Goal: Information Seeking & Learning: Find specific fact

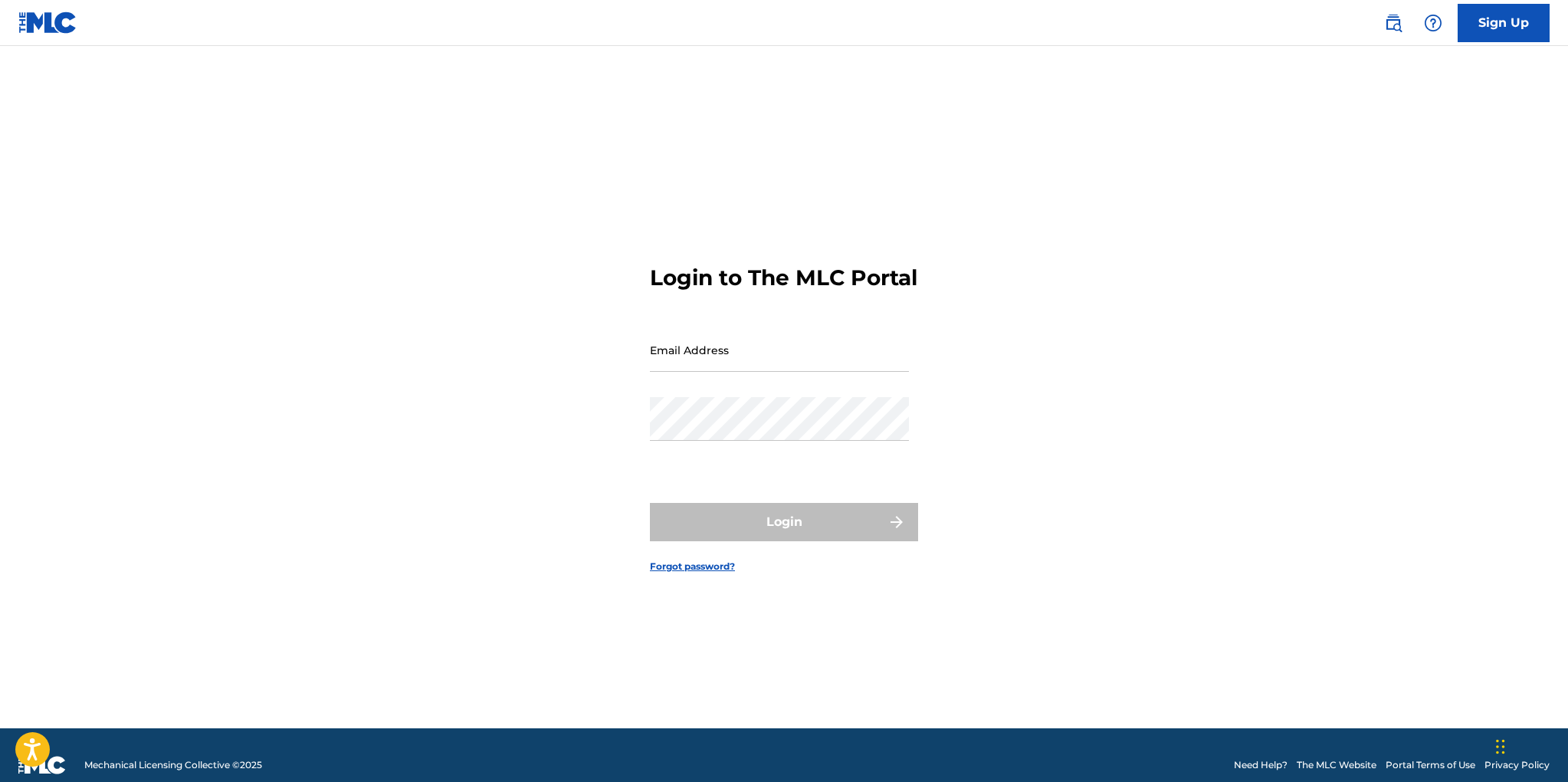
click at [686, 371] on input "Email Address" at bounding box center [780, 350] width 259 height 44
type input "[EMAIL_ADDRESS][DOMAIN_NAME]"
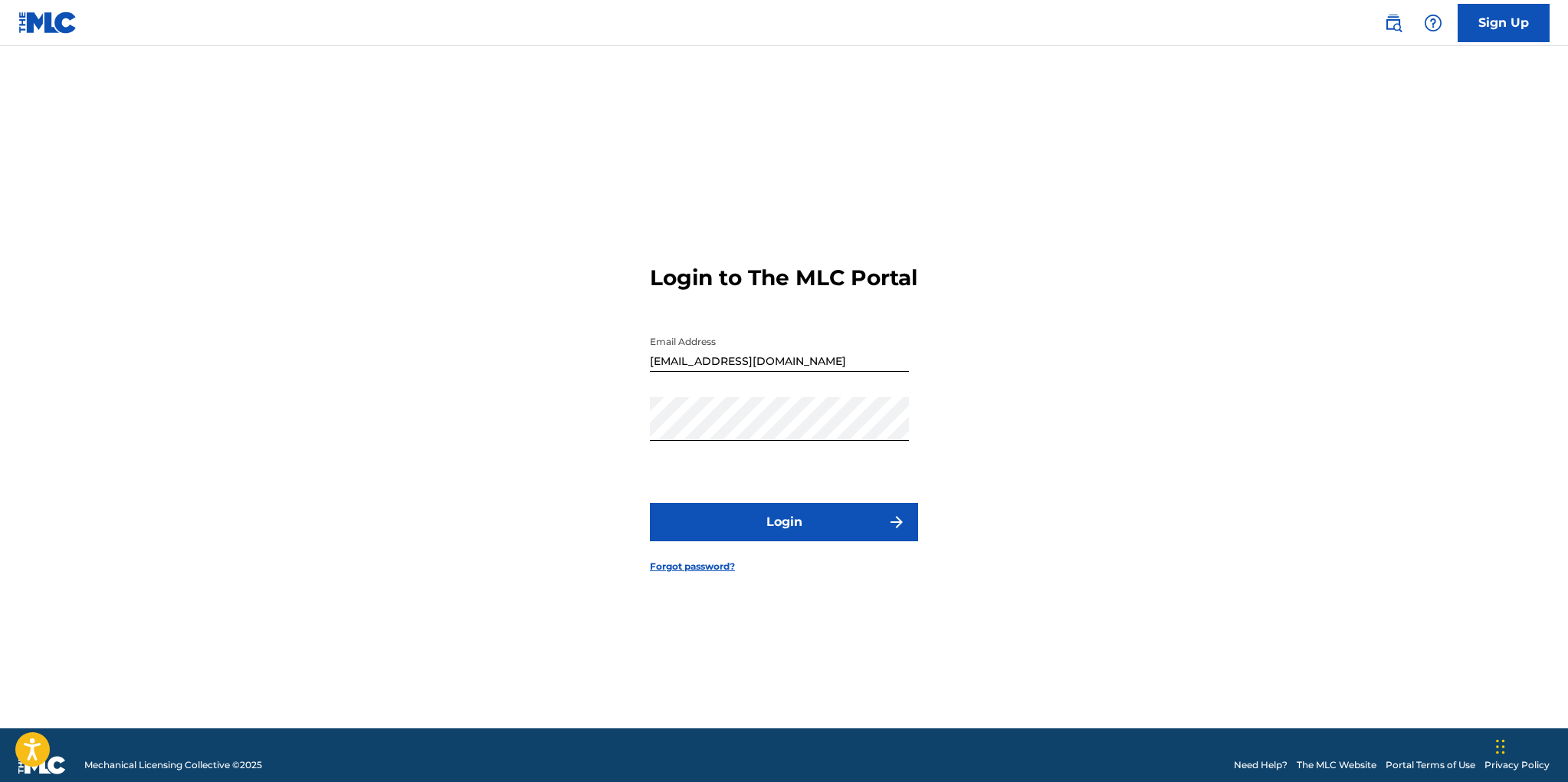
click at [792, 536] on button "Login" at bounding box center [784, 522] width 268 height 38
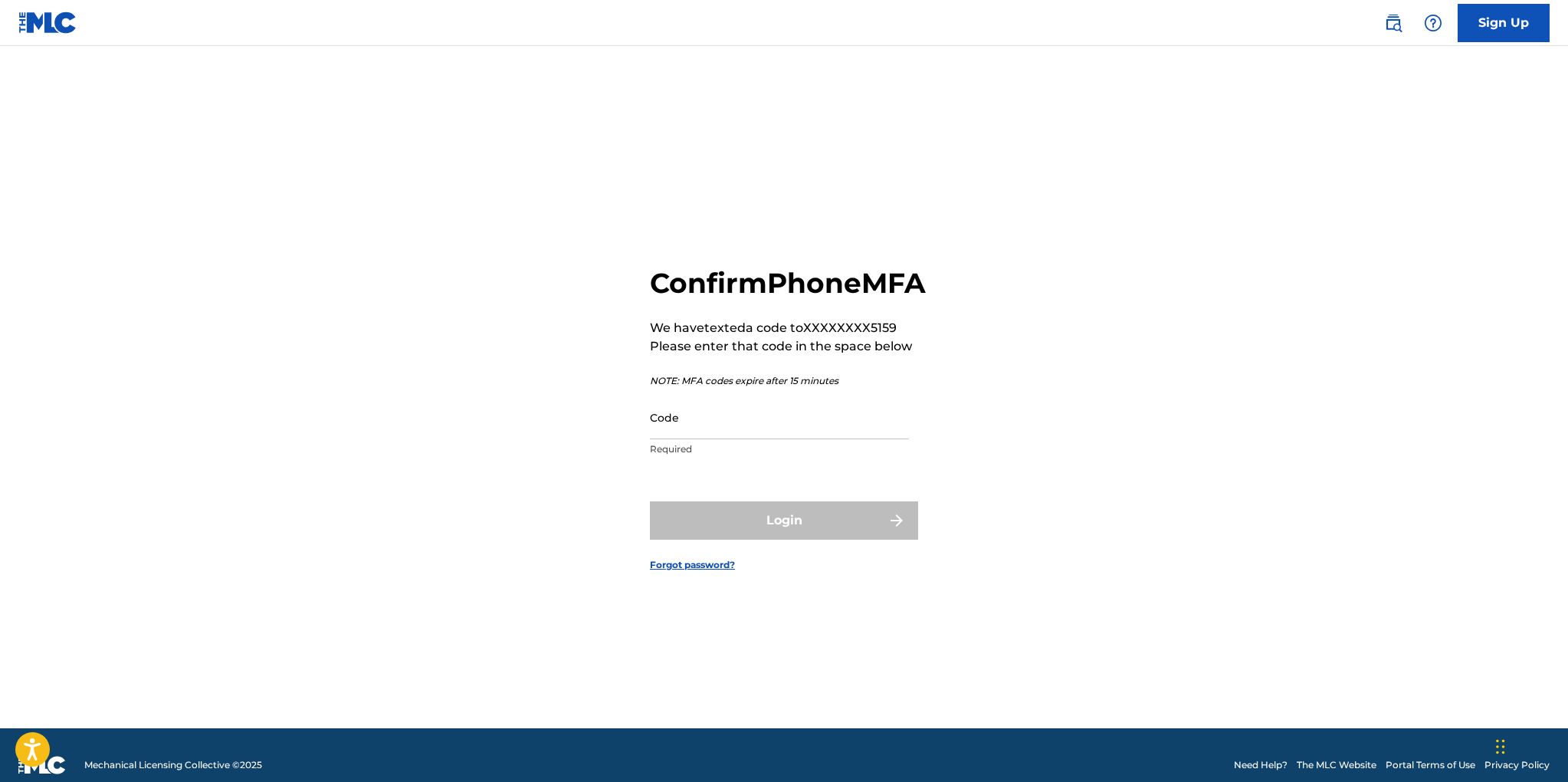
click at [682, 440] on input "Code" at bounding box center [780, 417] width 259 height 44
click at [575, 406] on div "Confirm Phone MFA We have texted a code to XXXXXXXX5159 Please enter that code …" at bounding box center [784, 407] width 1073 height 644
click at [676, 440] on input "Code" at bounding box center [780, 417] width 259 height 44
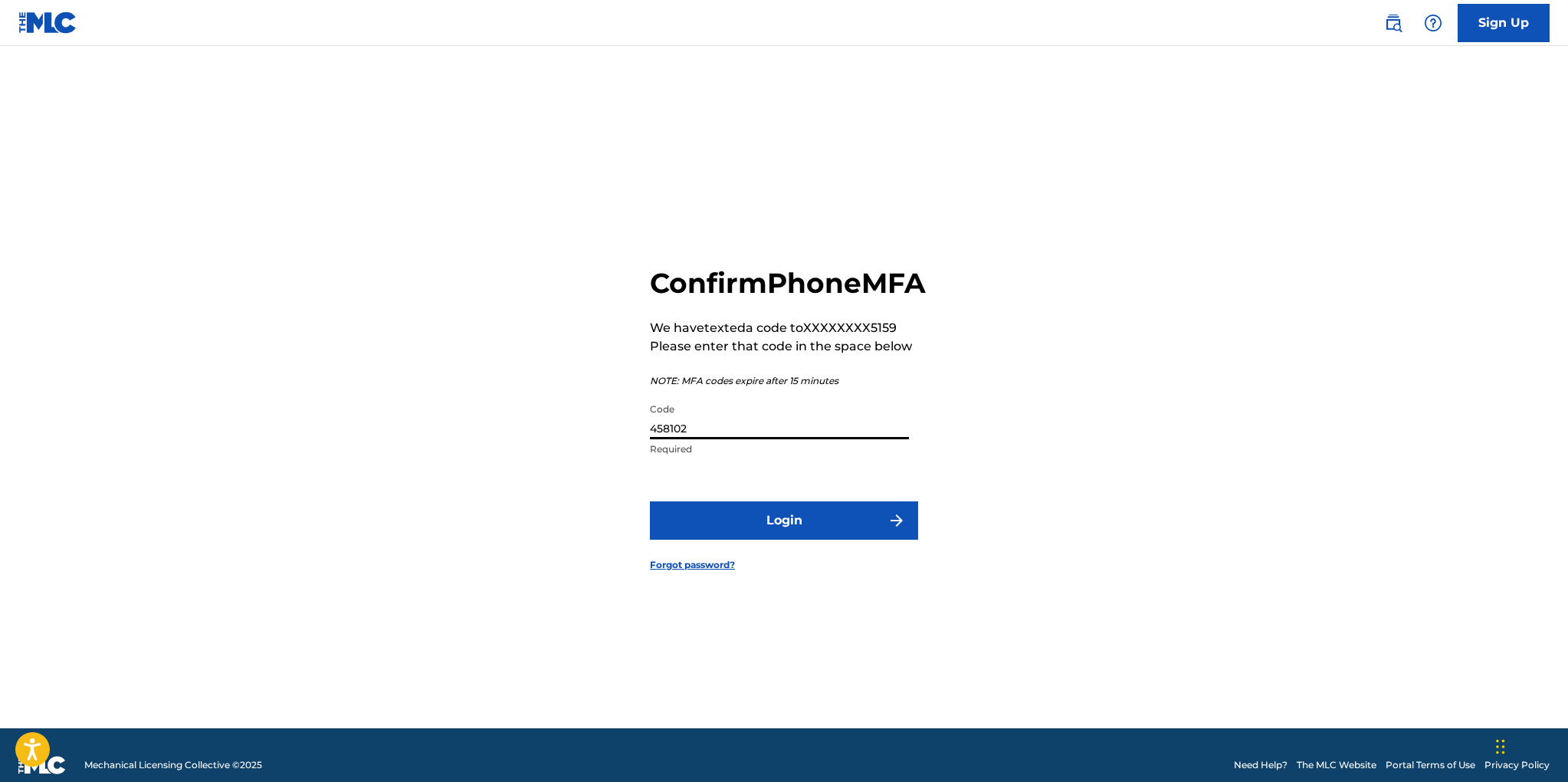
type input "458102"
click at [783, 539] on button "Login" at bounding box center [784, 520] width 268 height 38
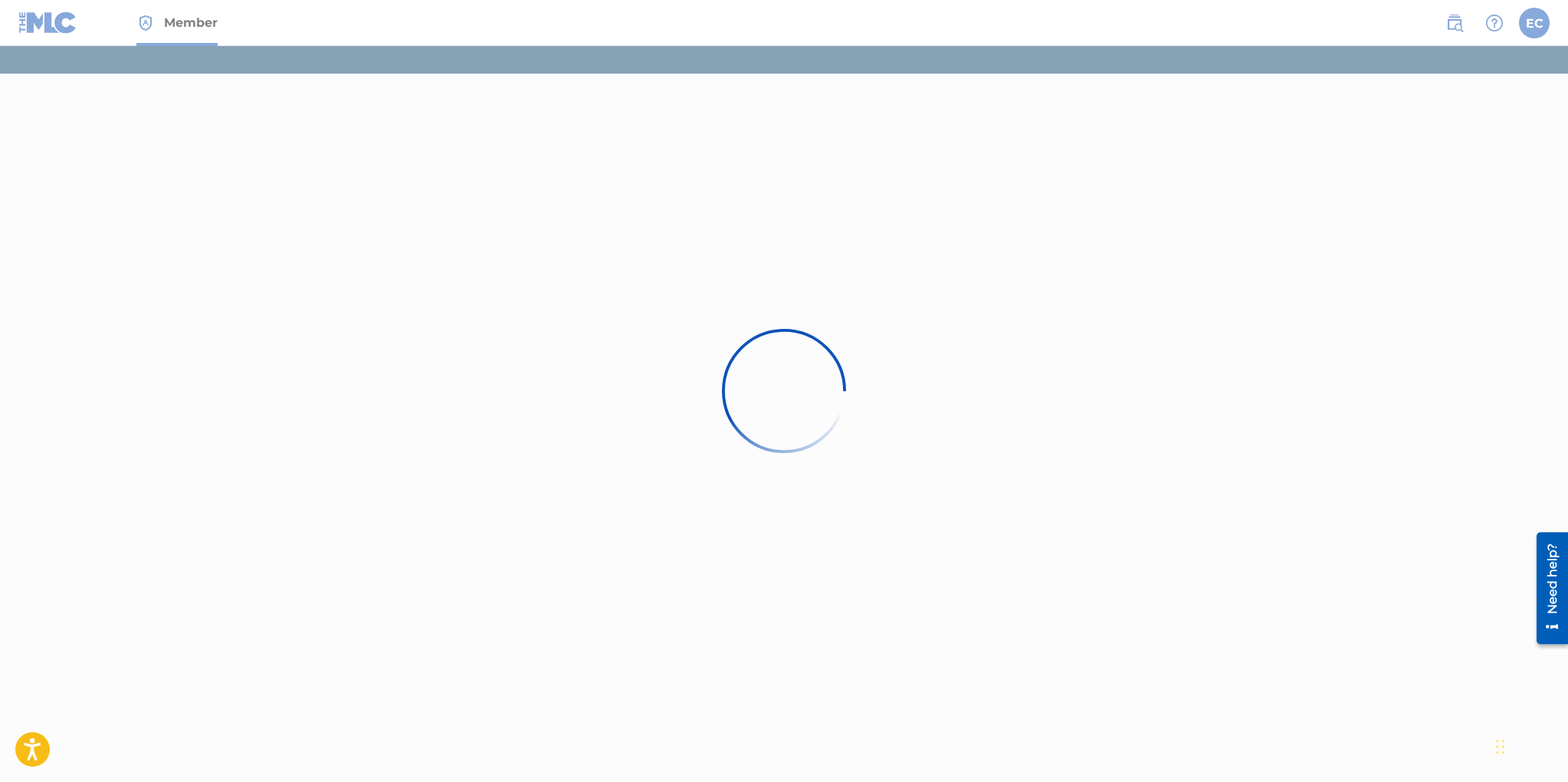
click at [702, 251] on div at bounding box center [784, 391] width 1568 height 782
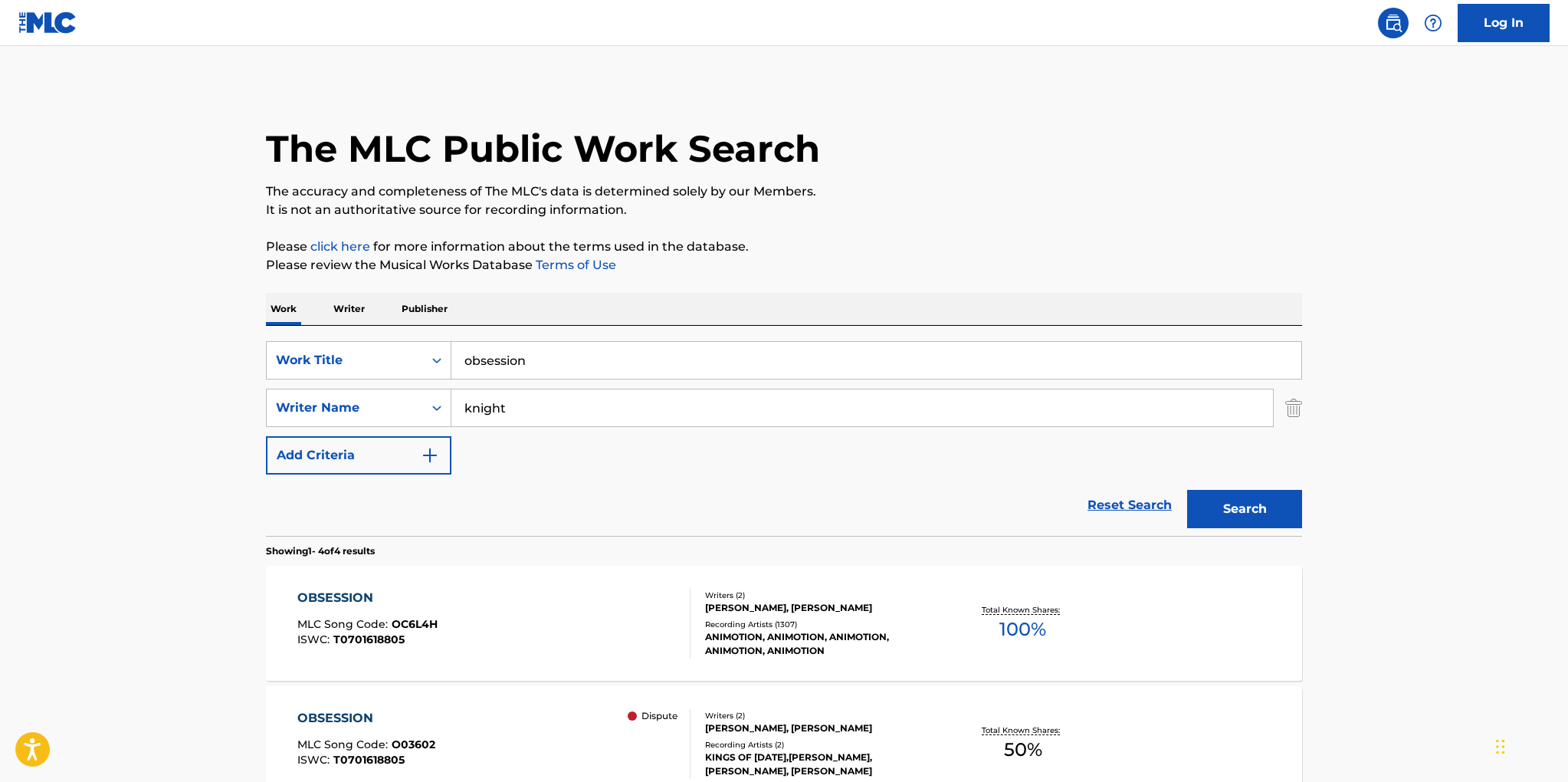
click at [559, 365] on input "obsession" at bounding box center [876, 360] width 850 height 37
type input "o"
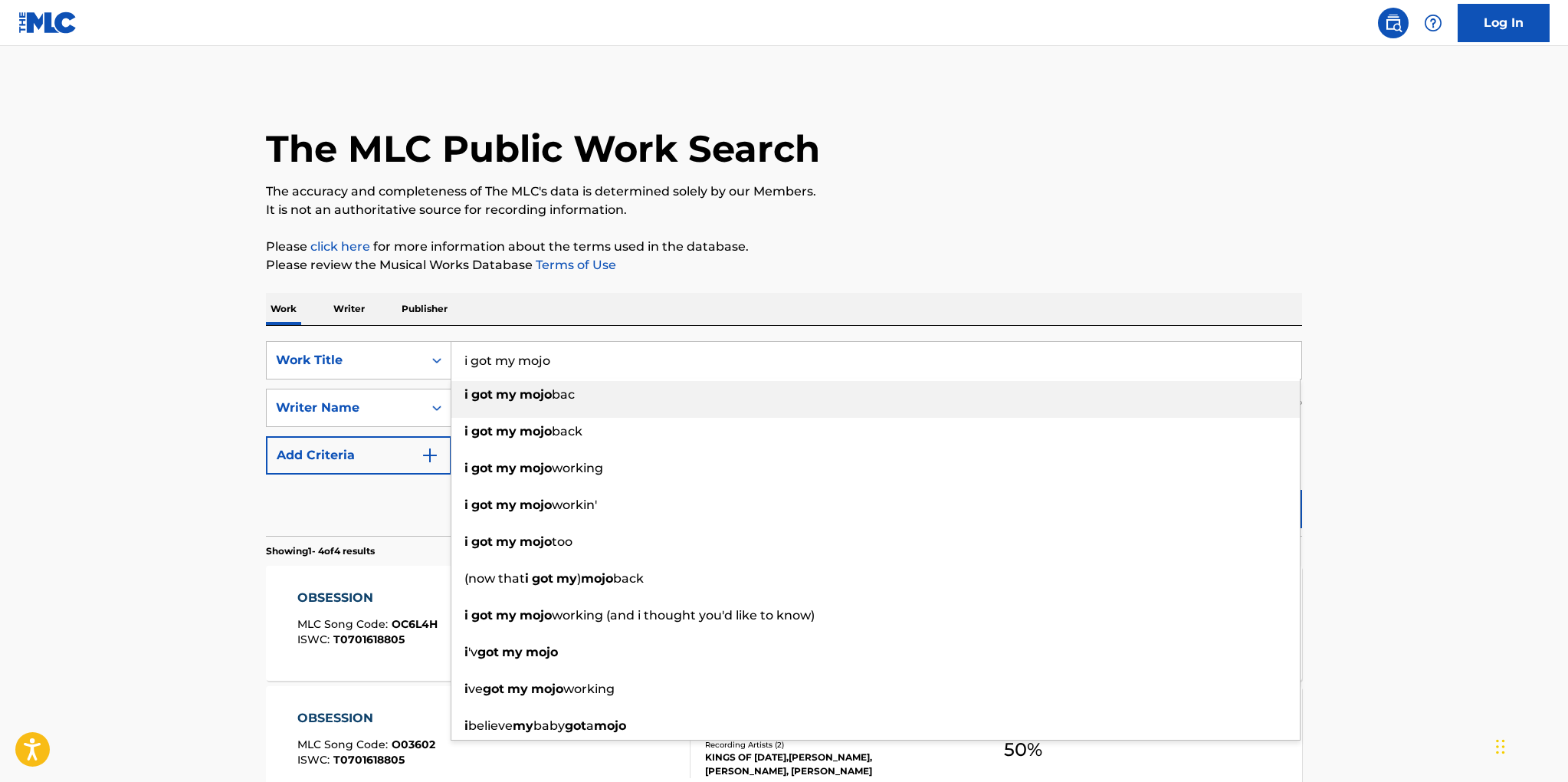
scroll to position [4, 0]
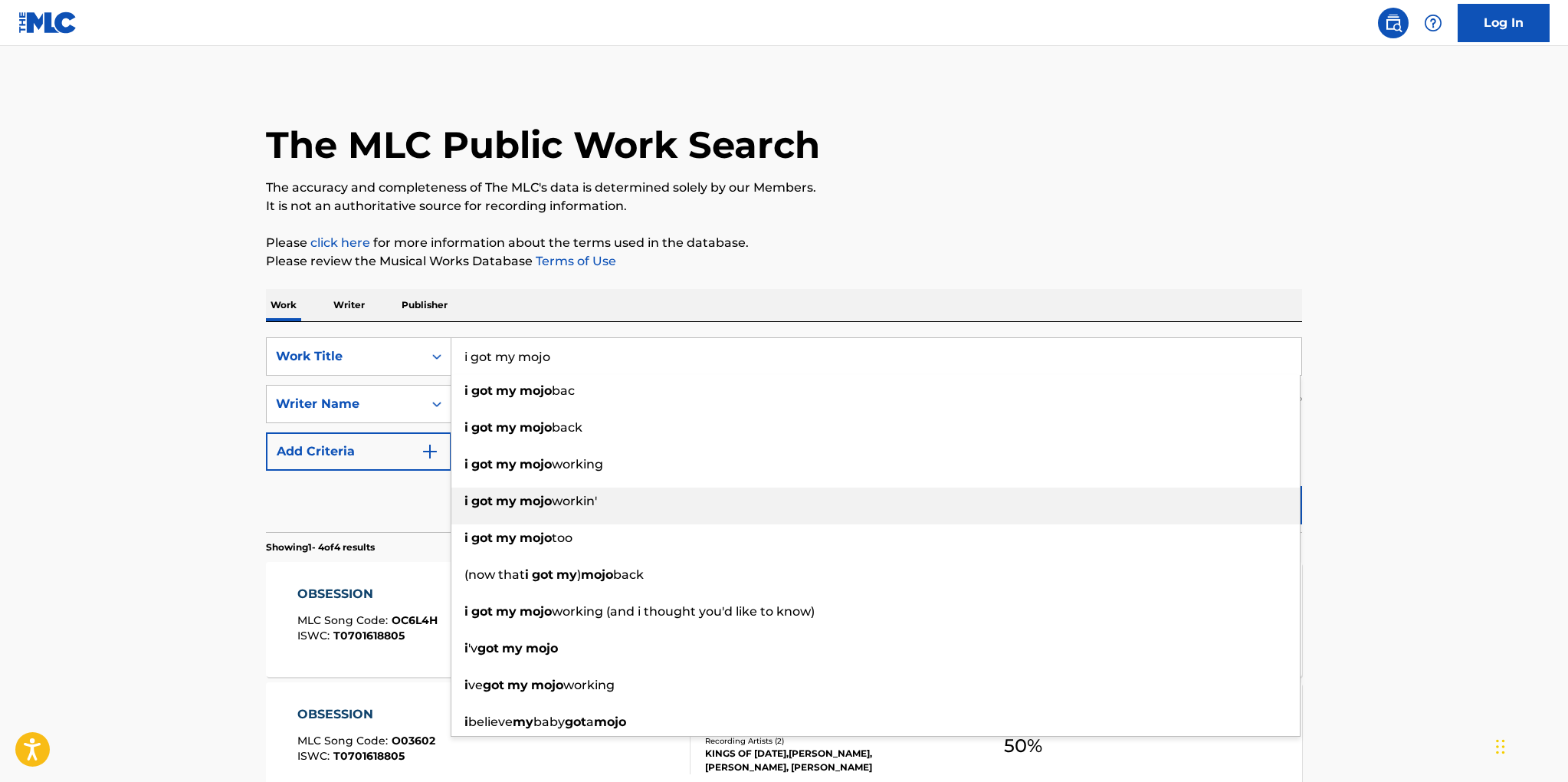
click at [567, 511] on div "i got my mojo workin'" at bounding box center [876, 500] width 849 height 27
type input "i got my mojo workin'"
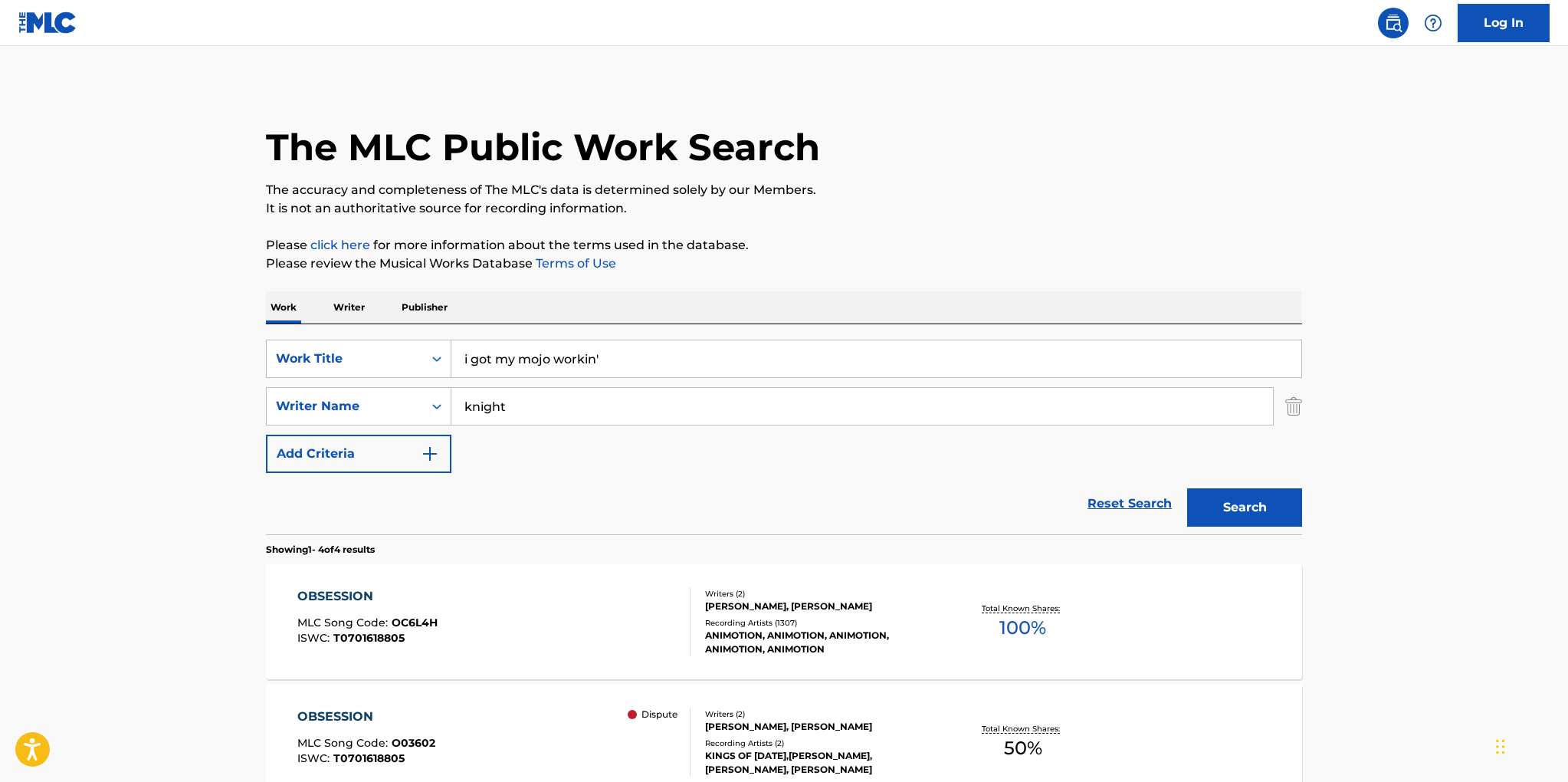
scroll to position [0, 0]
click at [534, 417] on input "knight" at bounding box center [862, 408] width 822 height 37
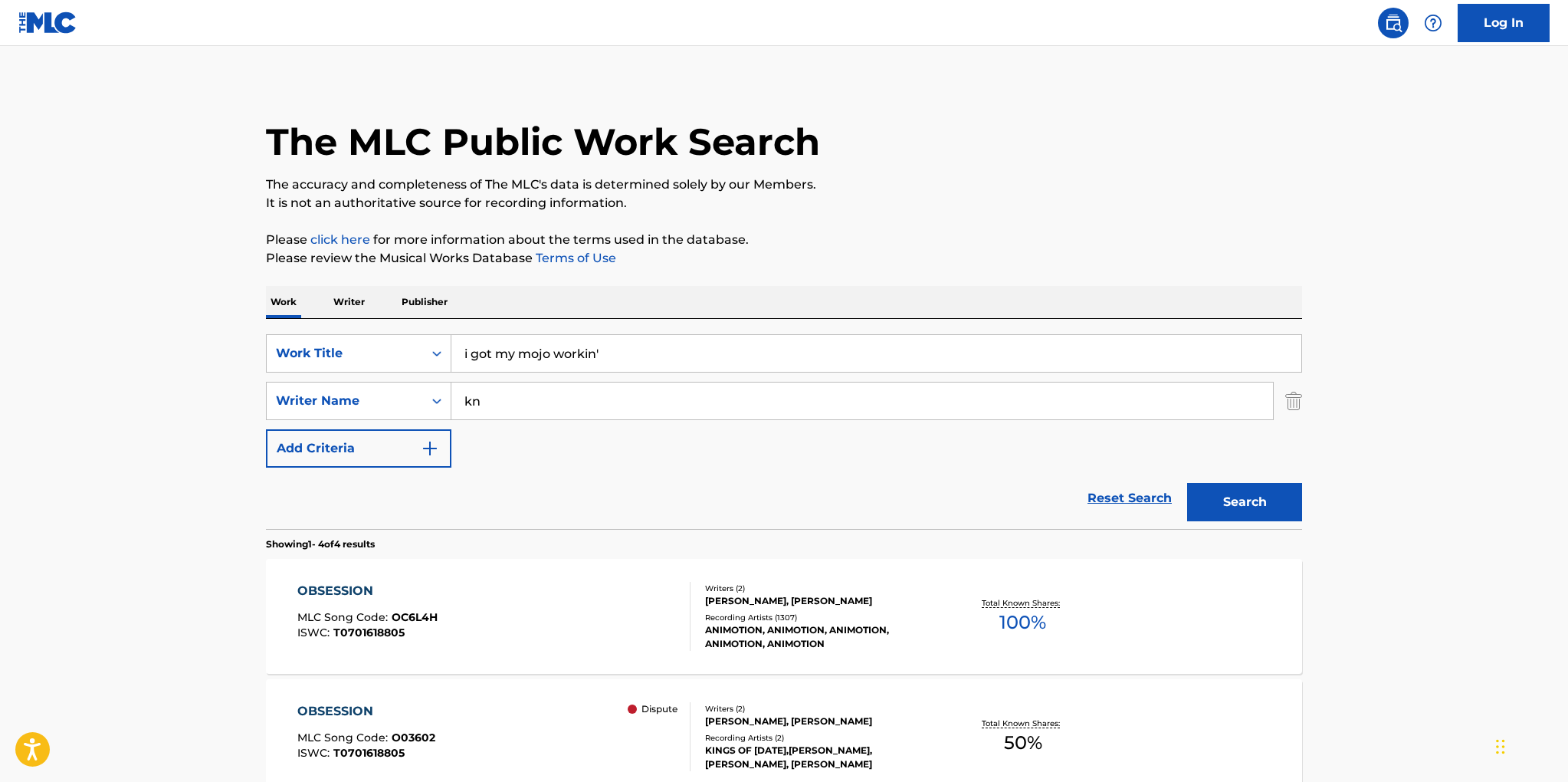
type input "k"
click at [1221, 497] on button "Search" at bounding box center [1245, 501] width 115 height 38
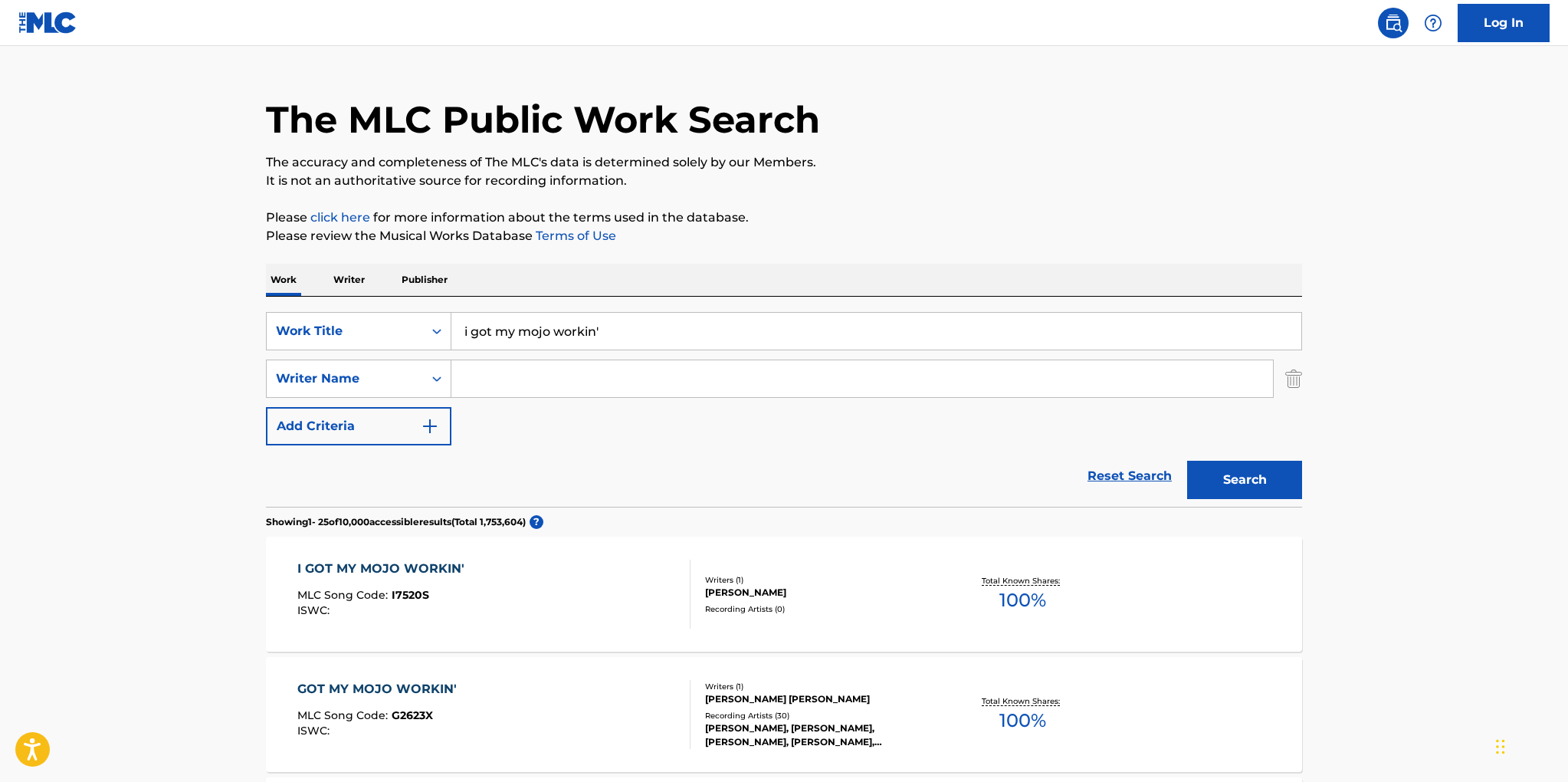
scroll to position [0, 0]
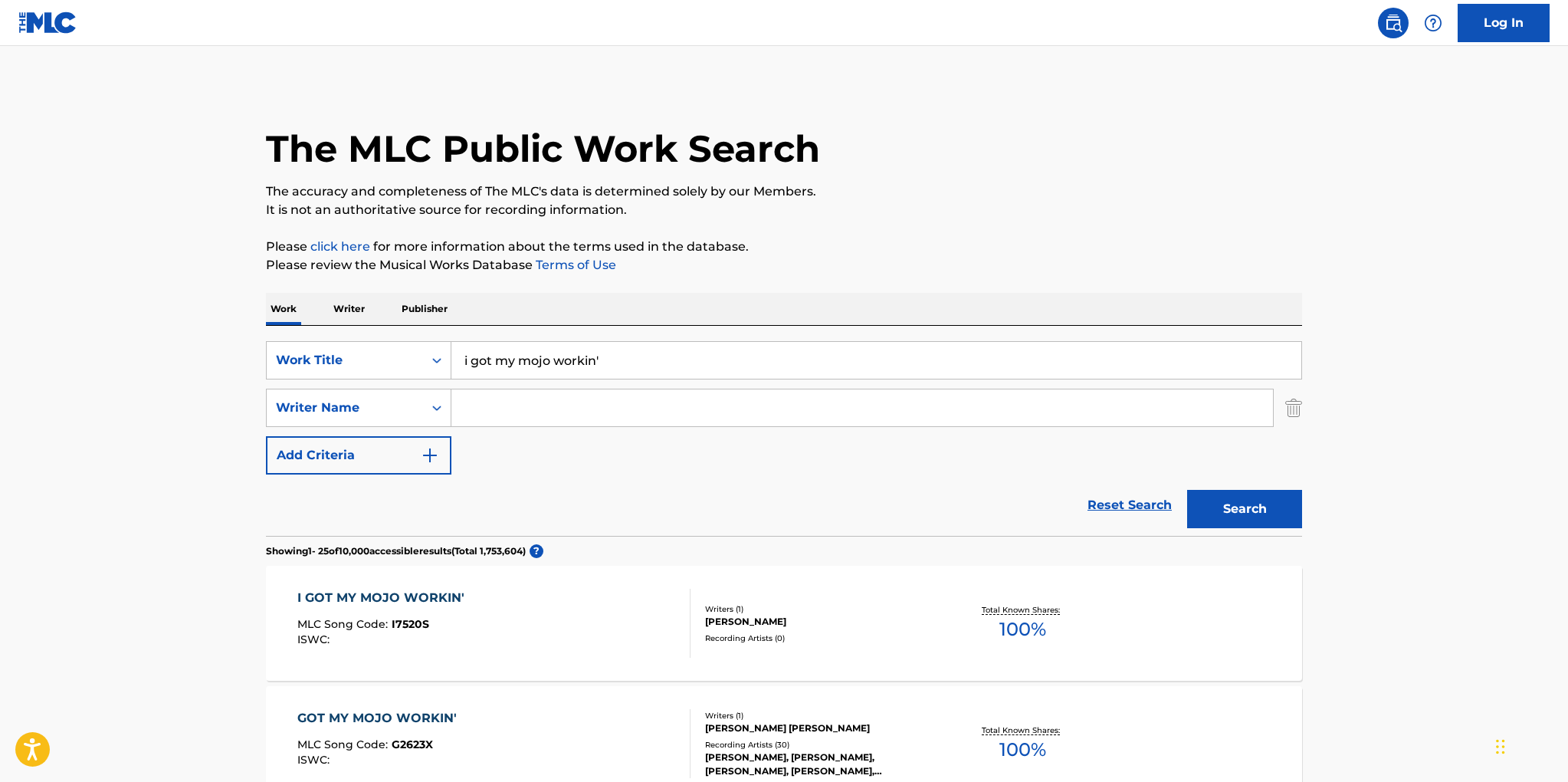
click at [629, 360] on input "i got my mojo workin'" at bounding box center [876, 360] width 850 height 37
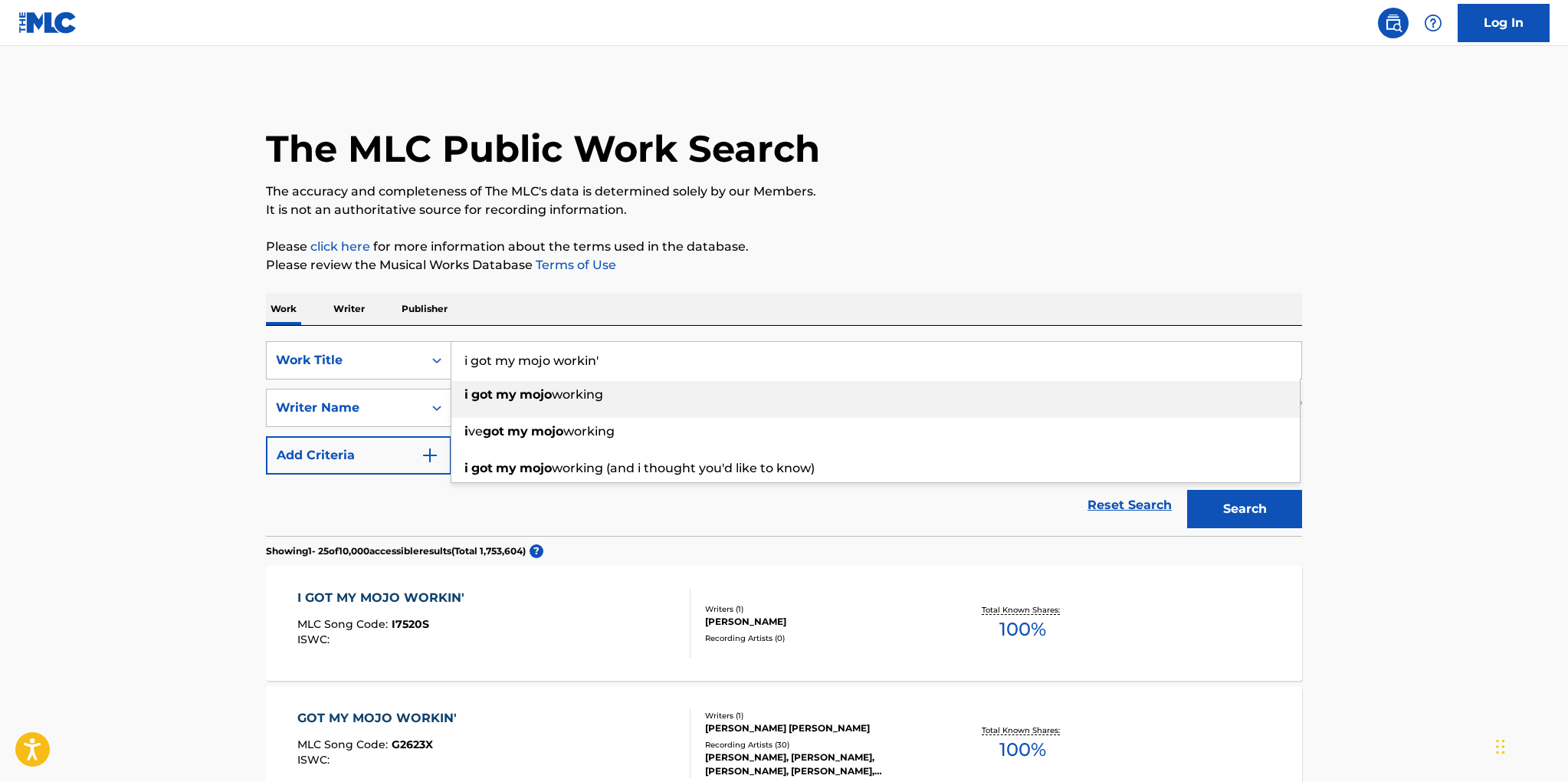
click at [580, 392] on span "working" at bounding box center [577, 395] width 51 height 15
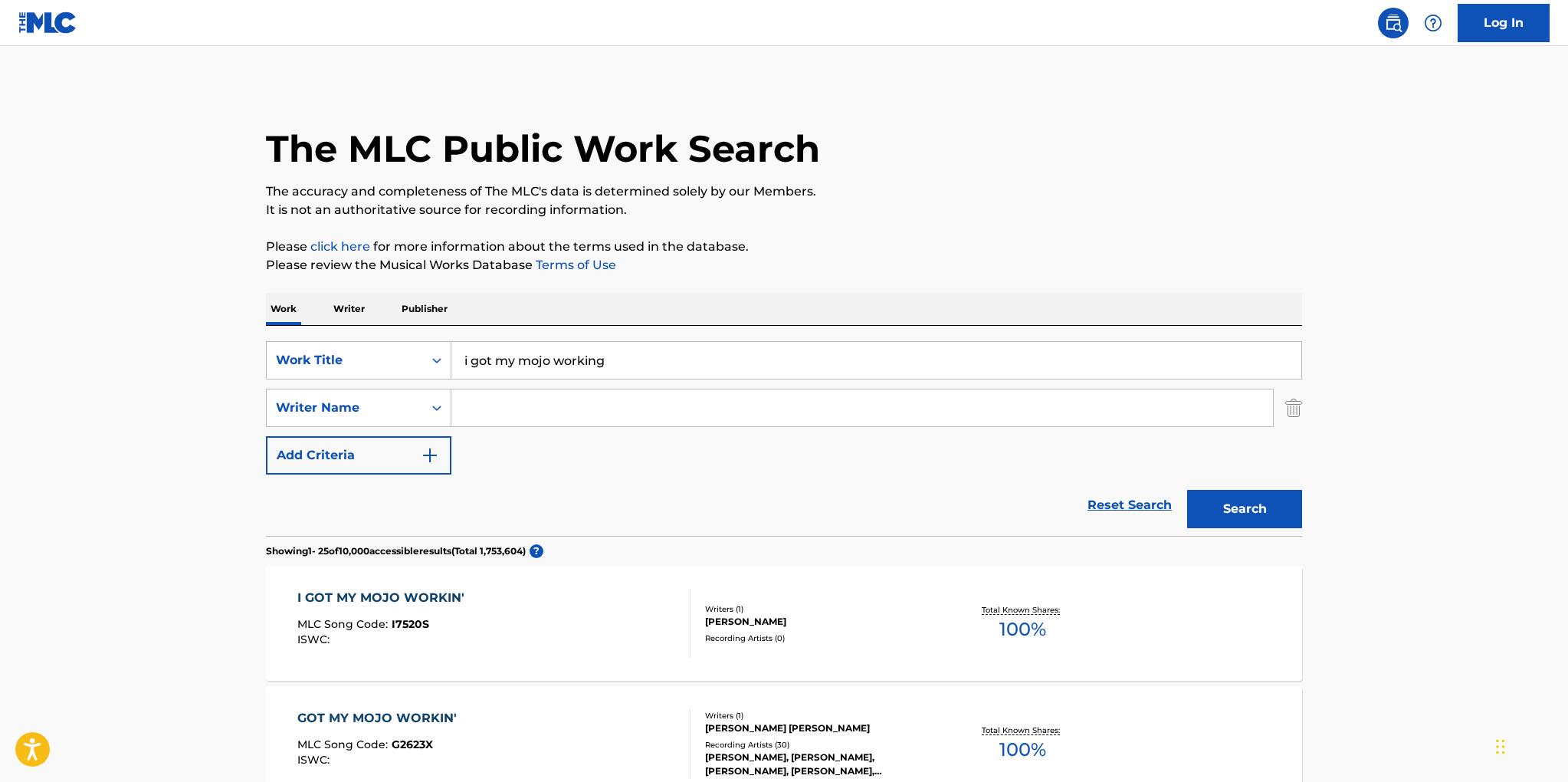
click at [1235, 505] on button "Search" at bounding box center [1245, 508] width 115 height 38
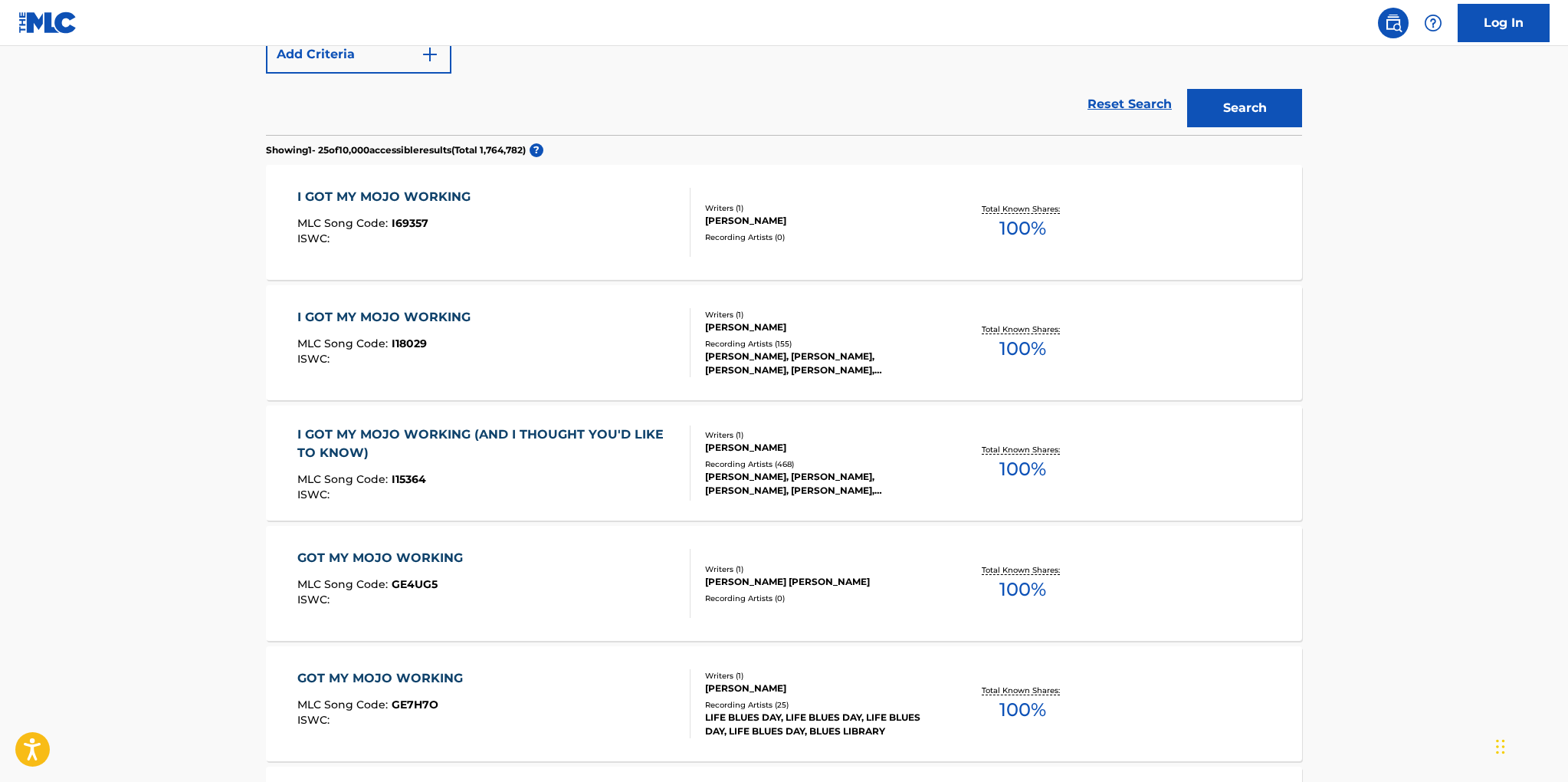
scroll to position [272, 0]
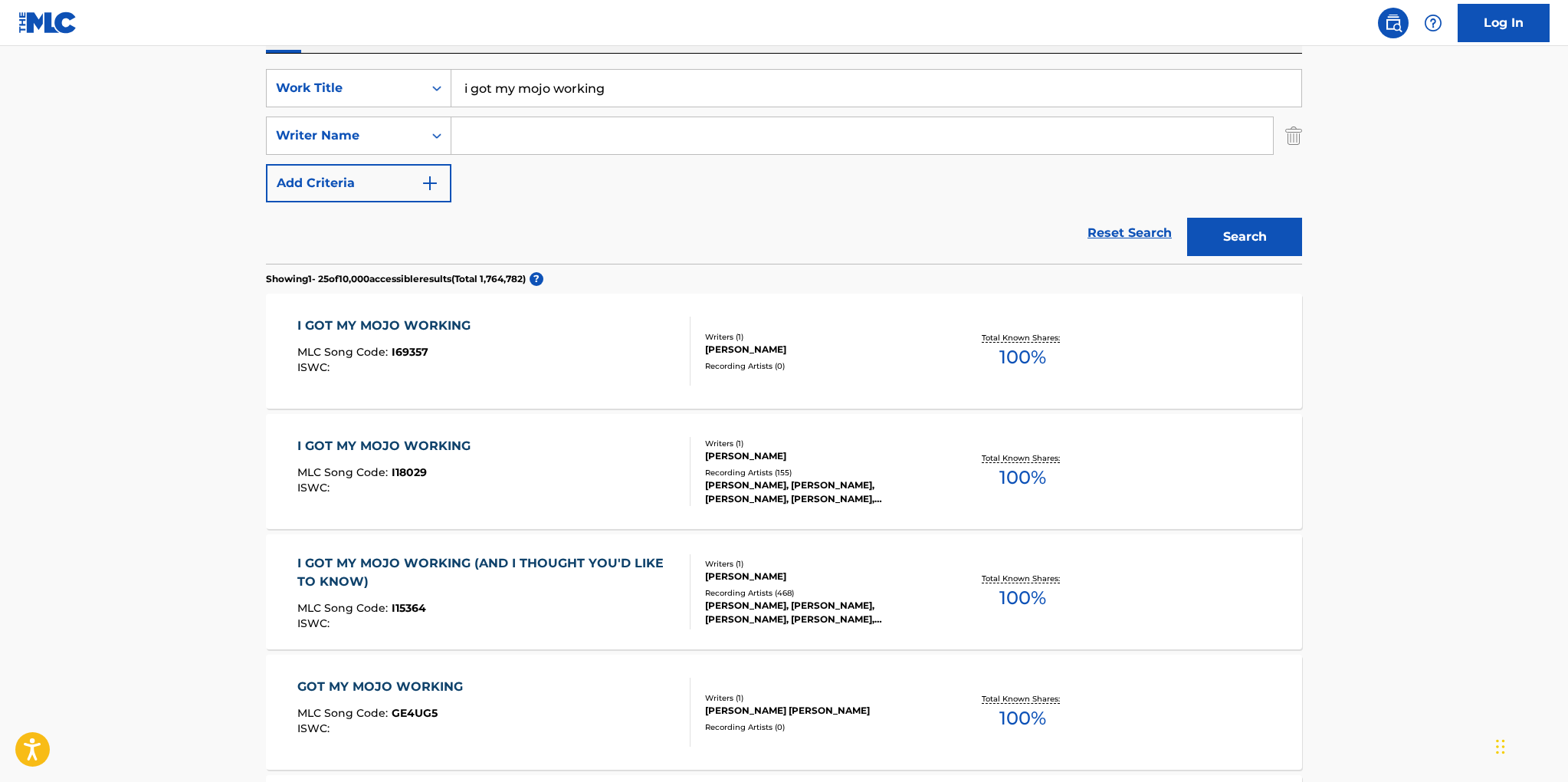
drag, startPoint x: 472, startPoint y: 91, endPoint x: 529, endPoint y: 91, distance: 57.0
click at [474, 90] on input "i got my mojo working" at bounding box center [876, 88] width 850 height 37
type input "i've got my mojo working"
click at [1188, 218] on button "Search" at bounding box center [1245, 237] width 115 height 38
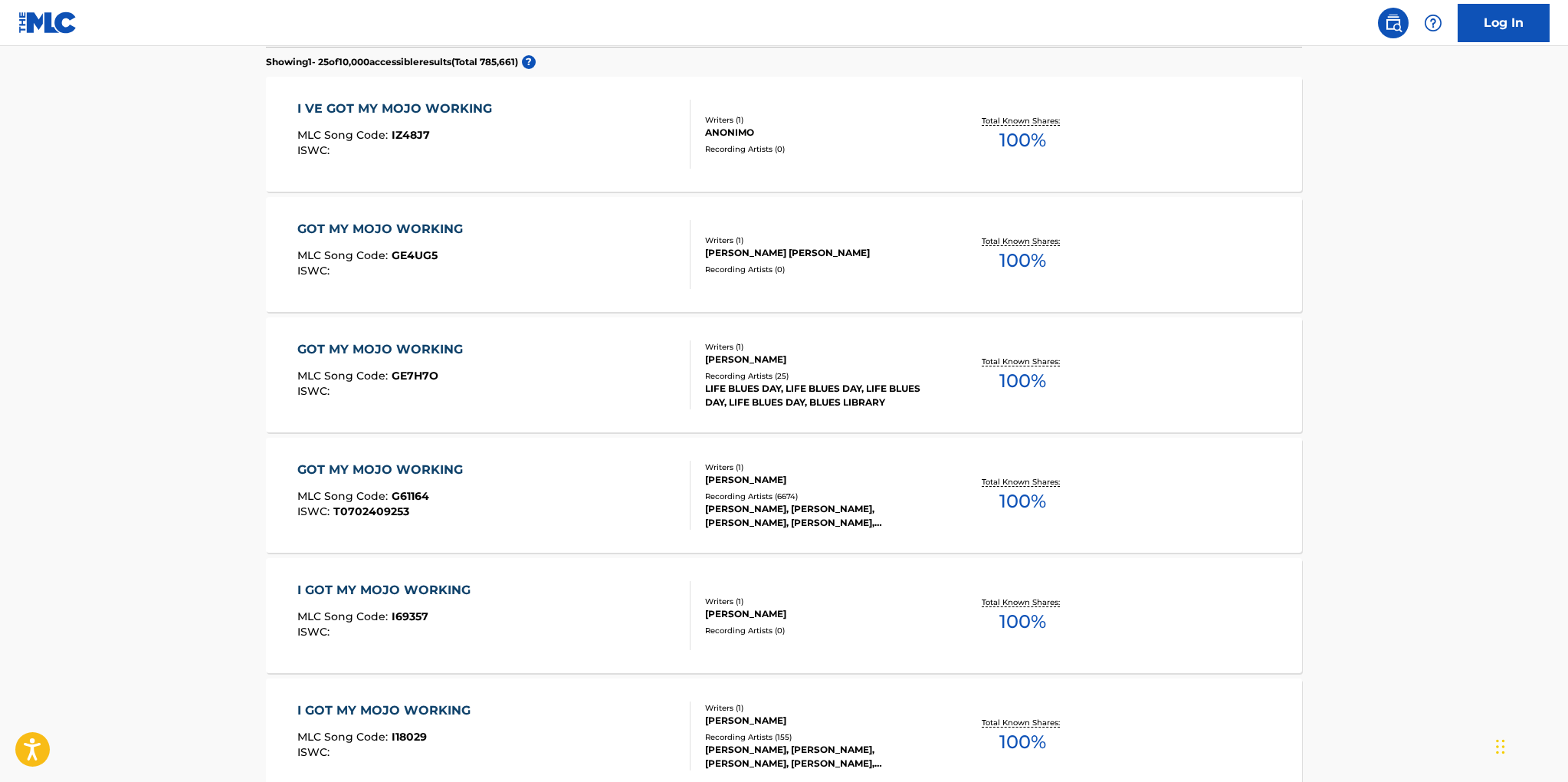
scroll to position [555, 0]
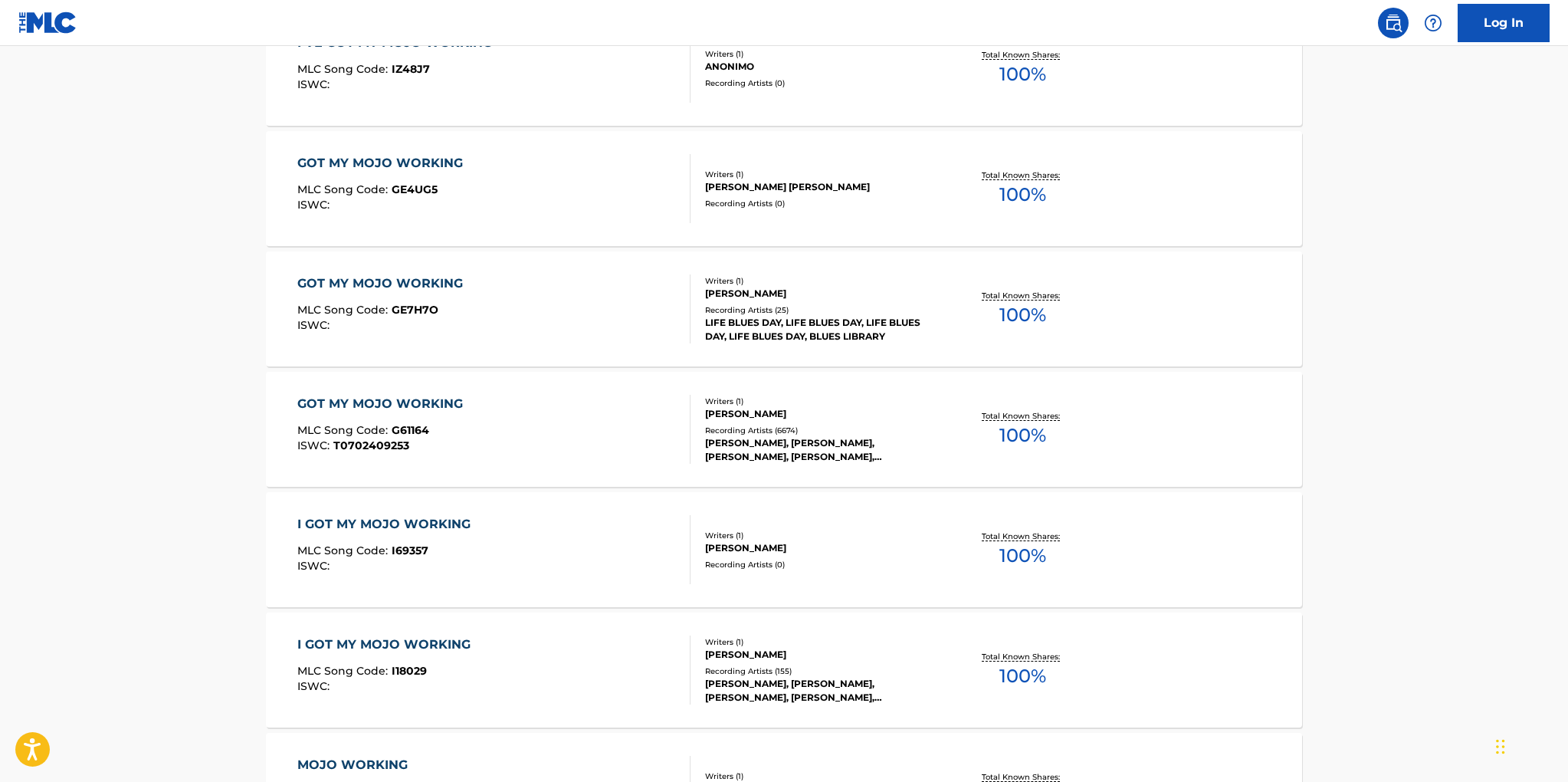
click at [746, 438] on div "[PERSON_NAME], [PERSON_NAME], [PERSON_NAME], [PERSON_NAME], [PERSON_NAME] "[PER…" at bounding box center [821, 449] width 231 height 27
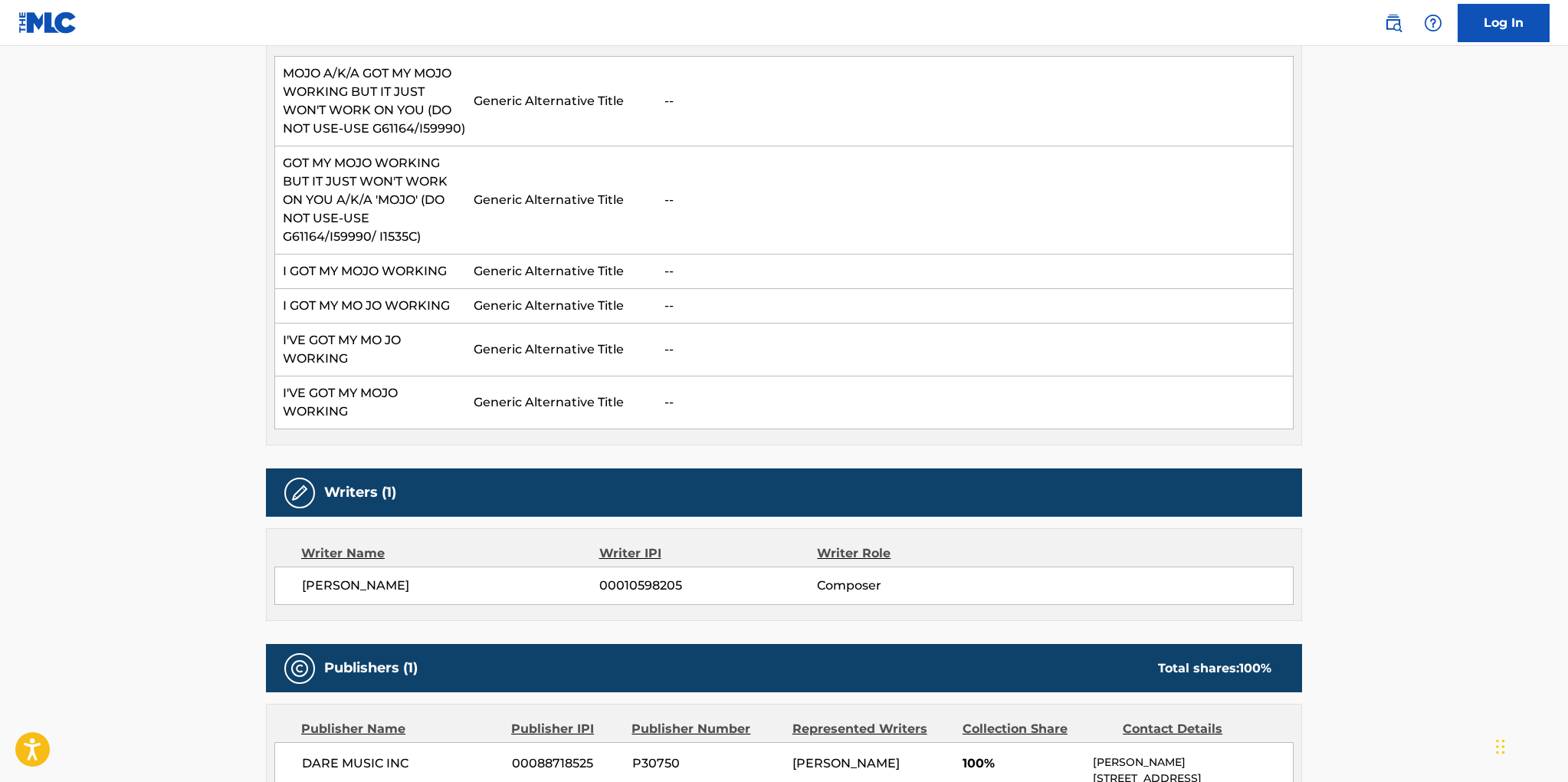
scroll to position [826, 0]
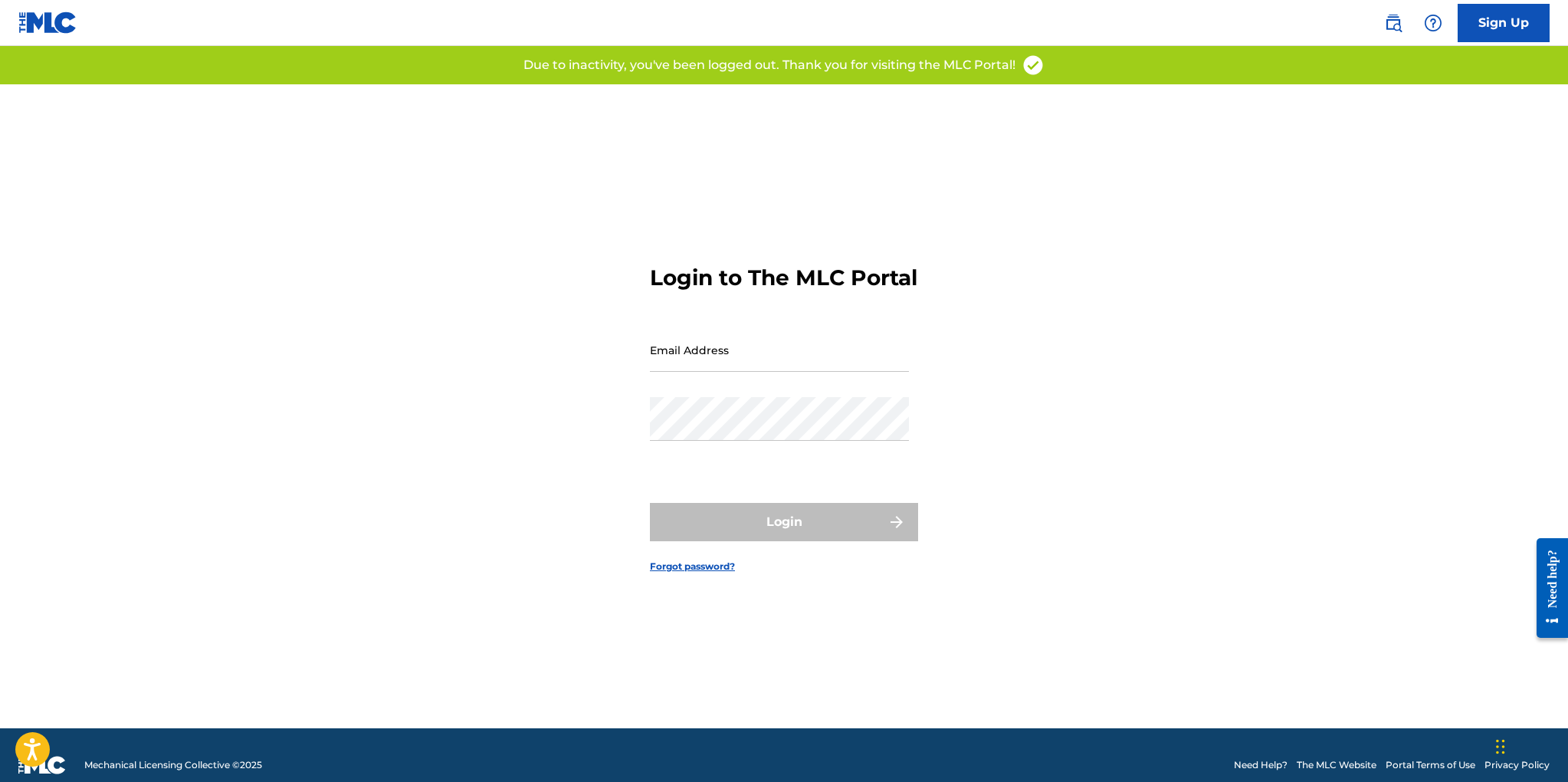
click at [690, 365] on input "Email Address" at bounding box center [780, 350] width 259 height 44
type input "esc@manifesto.com"
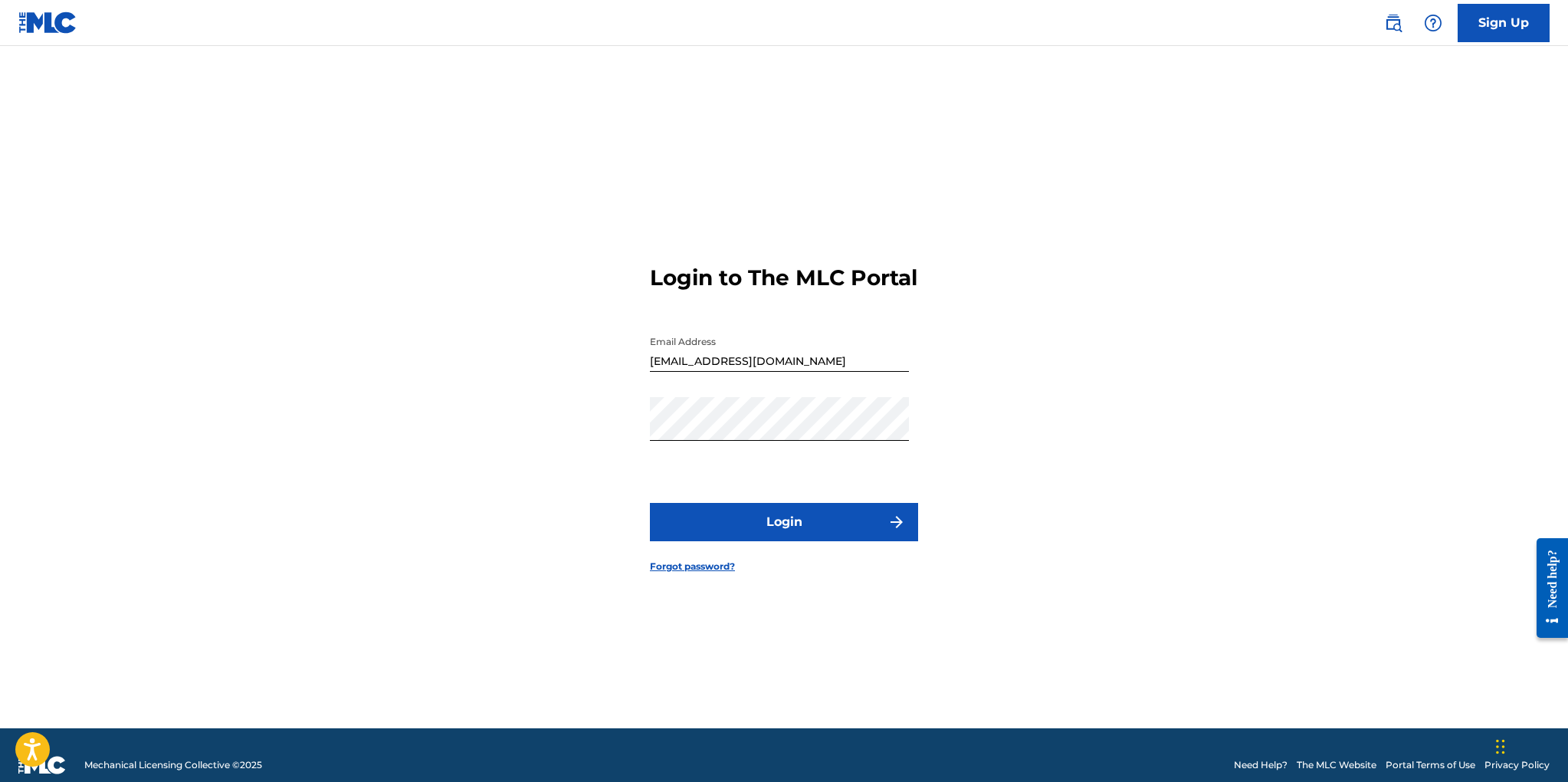
click at [772, 530] on button "Login" at bounding box center [784, 522] width 268 height 38
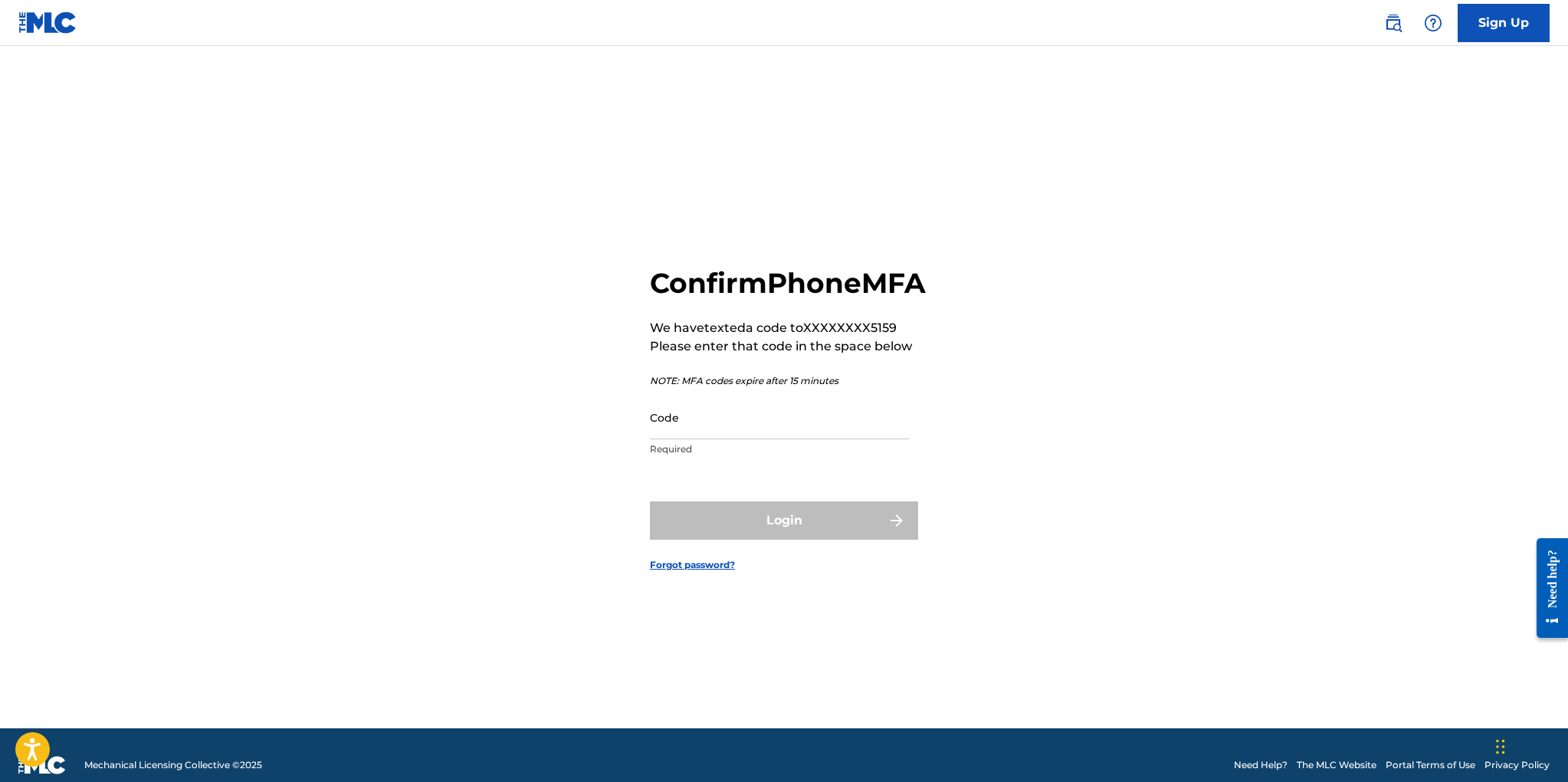
click at [729, 440] on input "Code" at bounding box center [780, 417] width 259 height 44
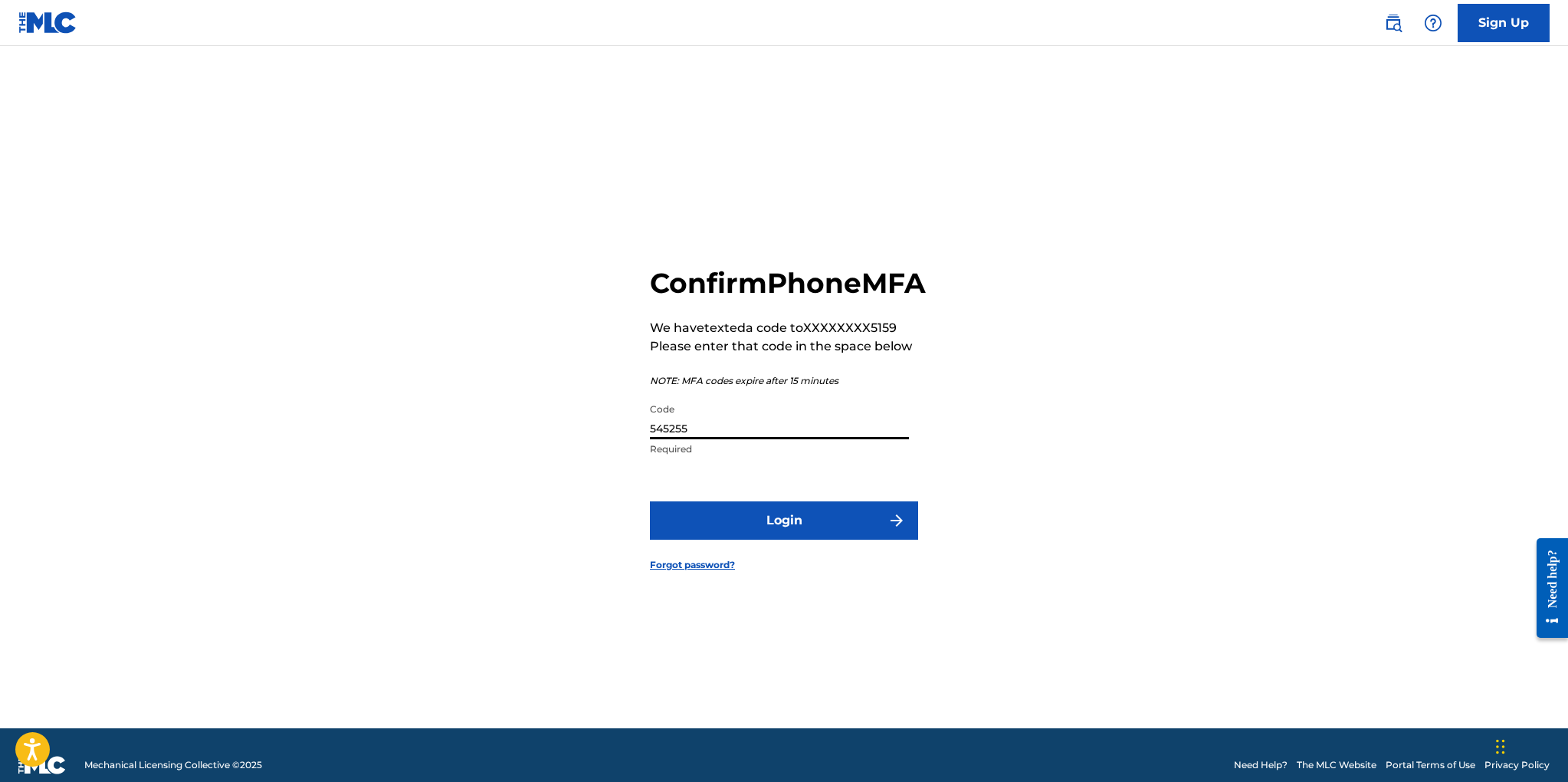
type input "545255"
click at [780, 537] on button "Login" at bounding box center [784, 520] width 268 height 38
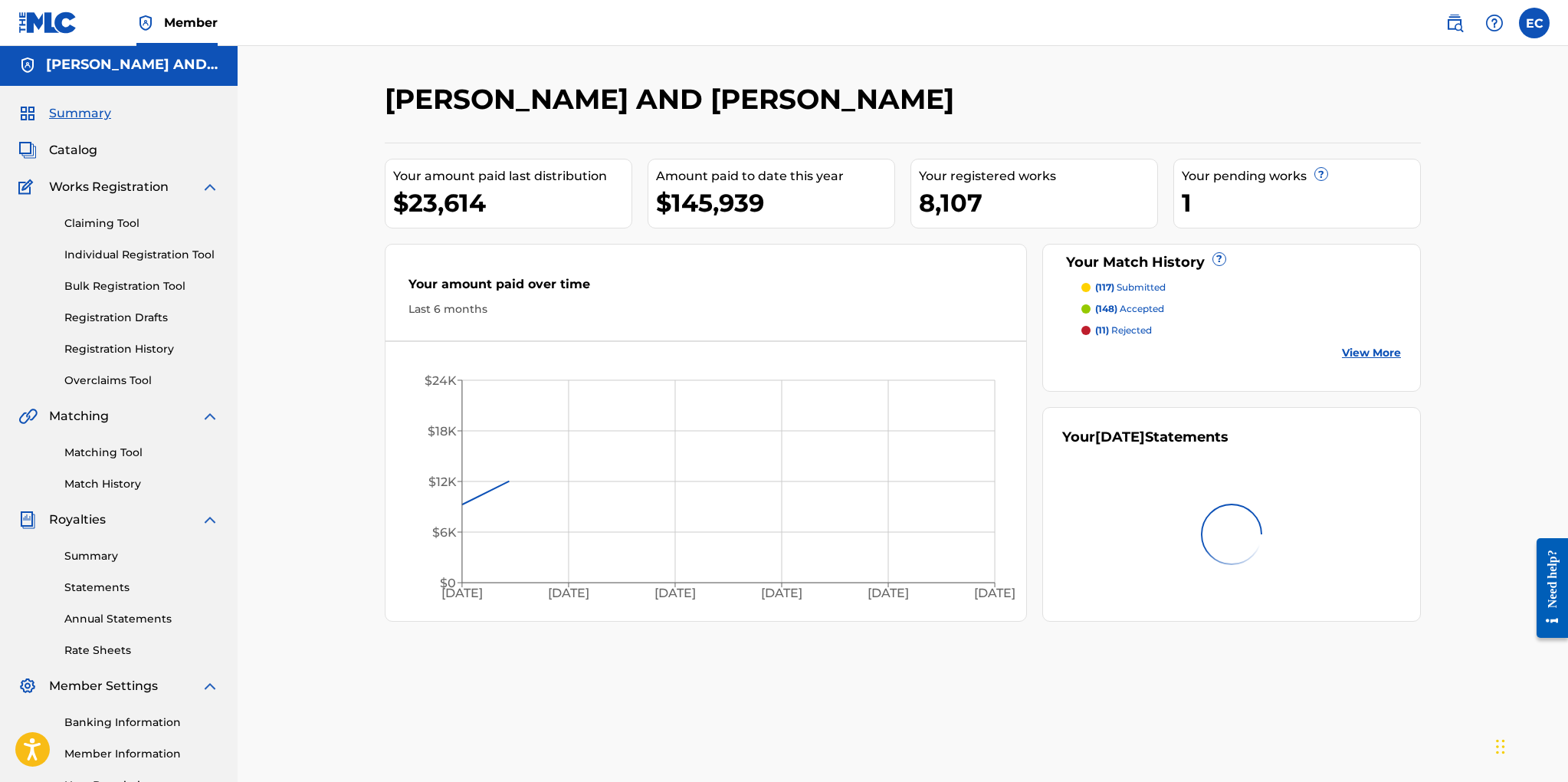
scroll to position [5, 0]
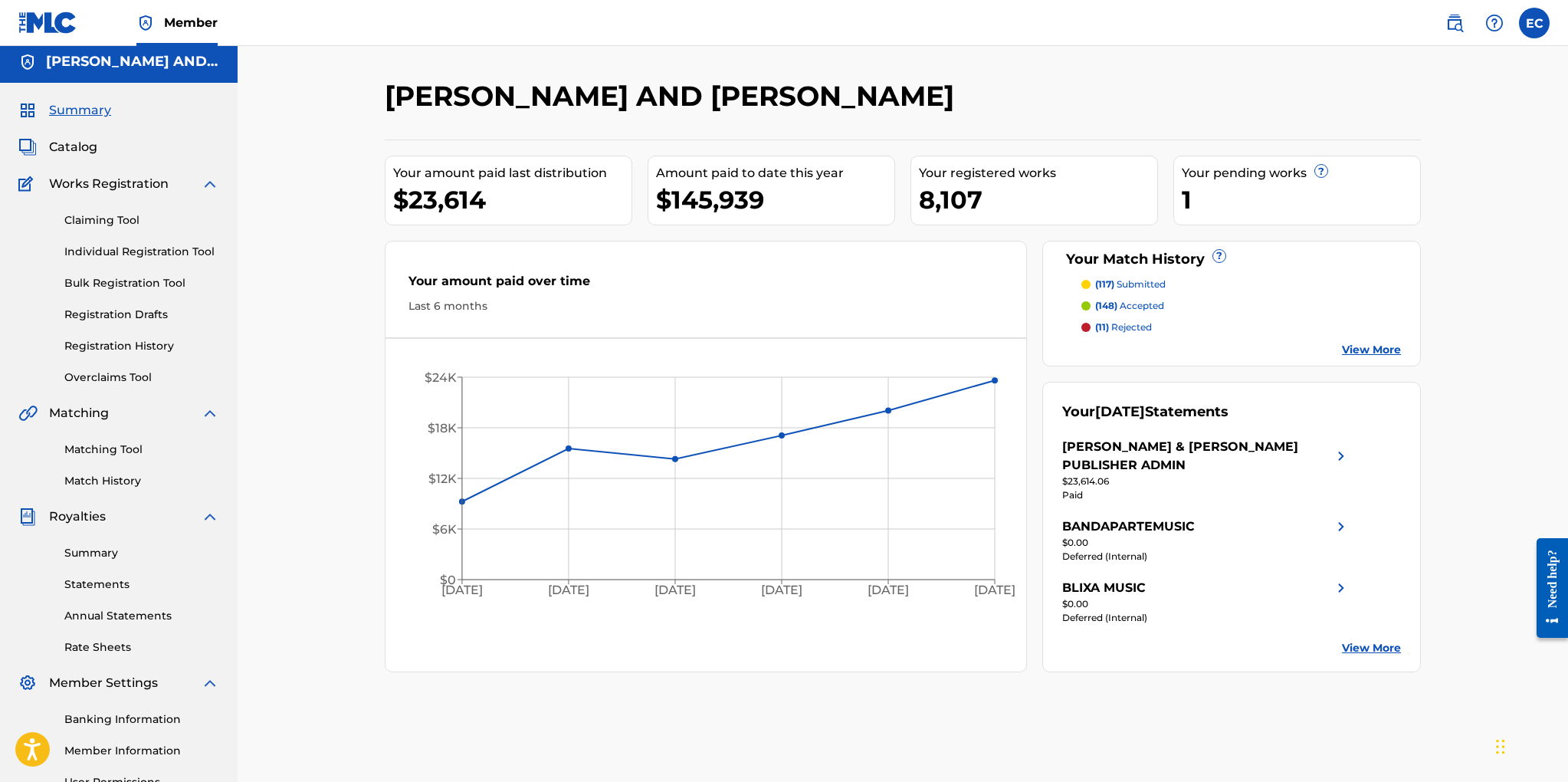
click at [115, 447] on link "Matching Tool" at bounding box center [141, 449] width 154 height 16
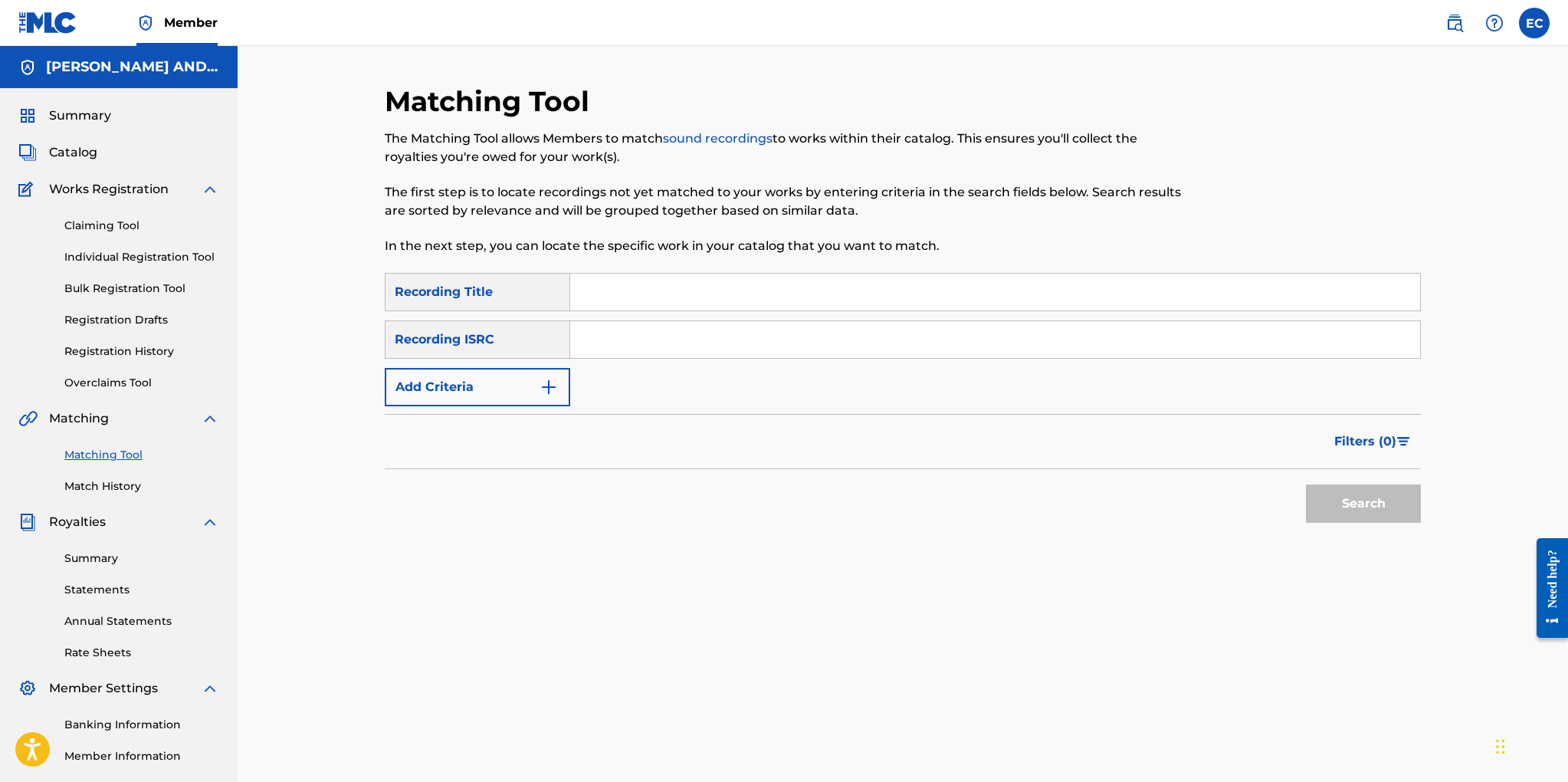
click at [614, 289] on input "Search Form" at bounding box center [994, 292] width 850 height 37
type input "got my mojo working"
click at [1306, 485] on button "Search" at bounding box center [1363, 503] width 115 height 38
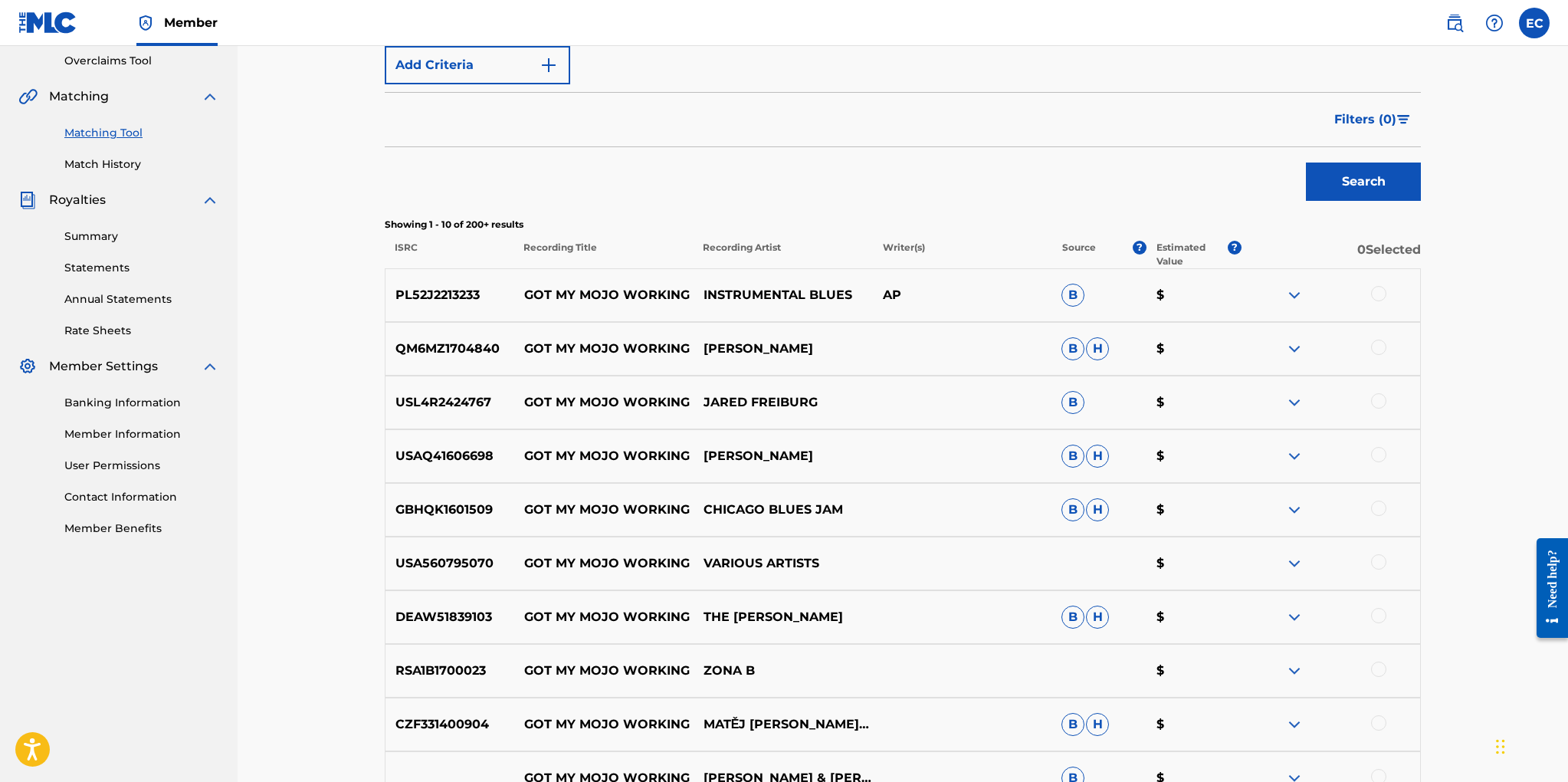
scroll to position [269, 0]
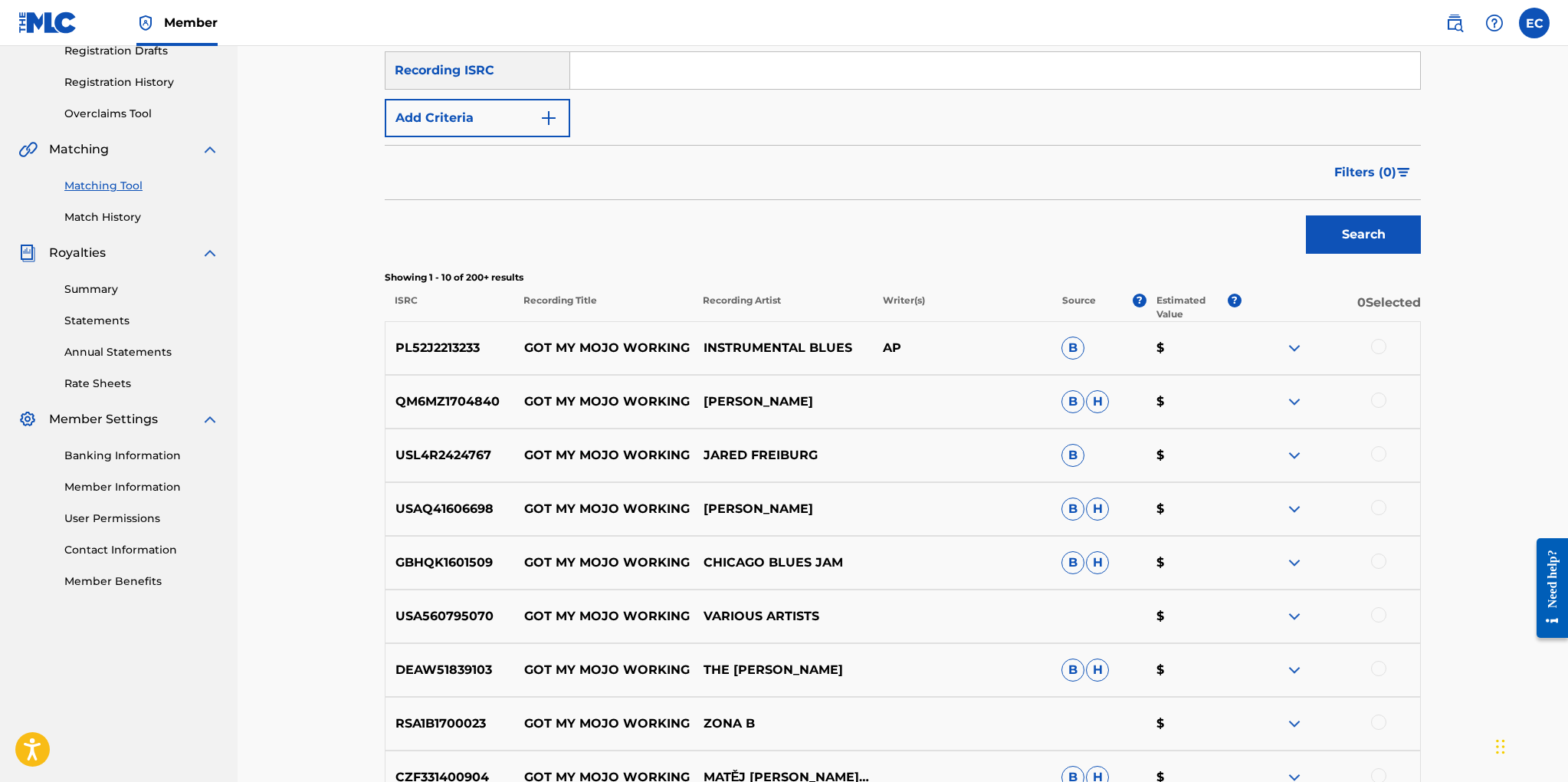
click at [1379, 173] on span "Filters ( 0 )" at bounding box center [1365, 172] width 62 height 19
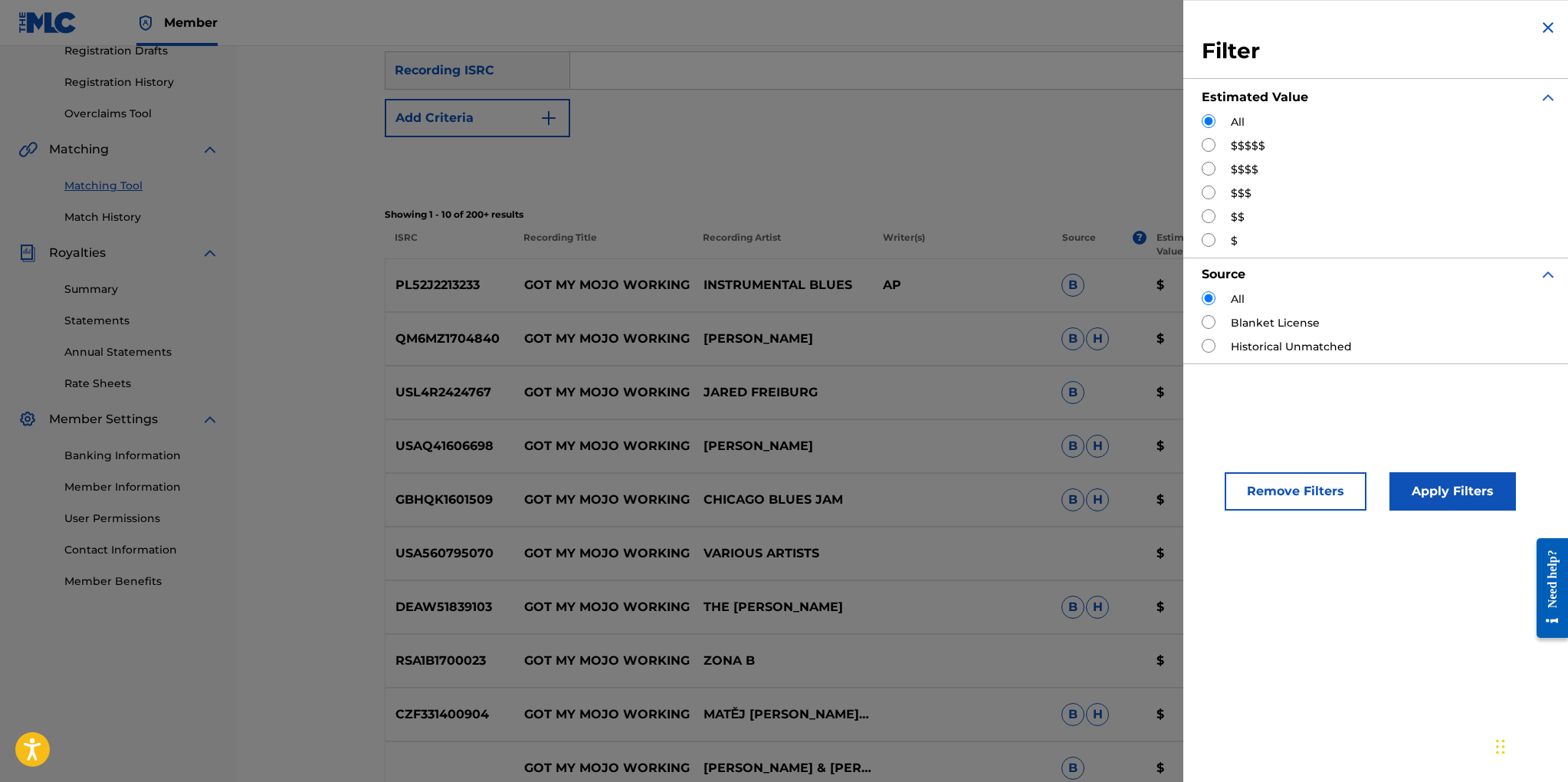
click at [1206, 145] on input "Search Form" at bounding box center [1209, 145] width 14 height 14
radio input "true"
click at [1445, 487] on button "Apply Filters" at bounding box center [1452, 491] width 126 height 38
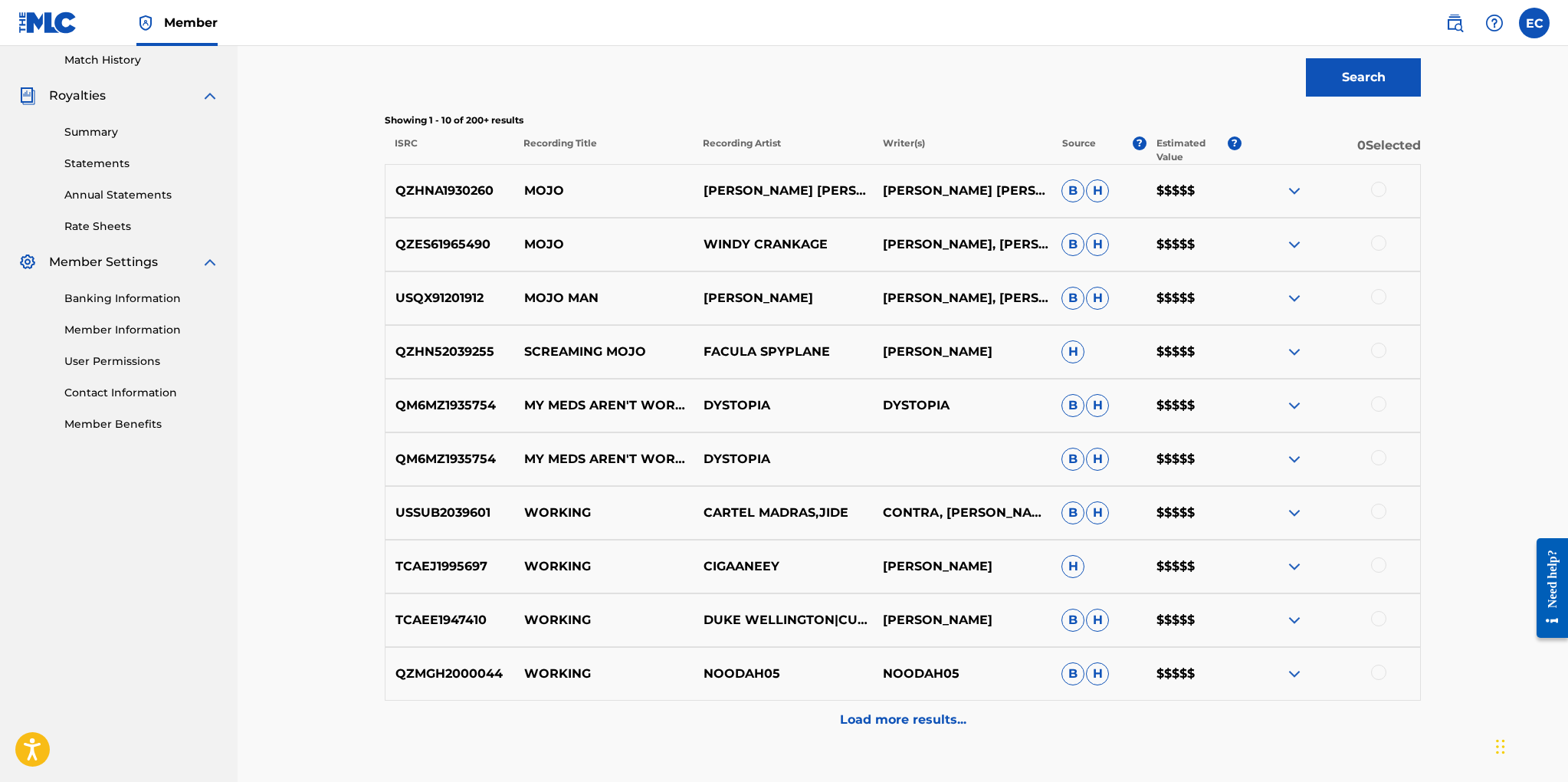
scroll to position [0, 0]
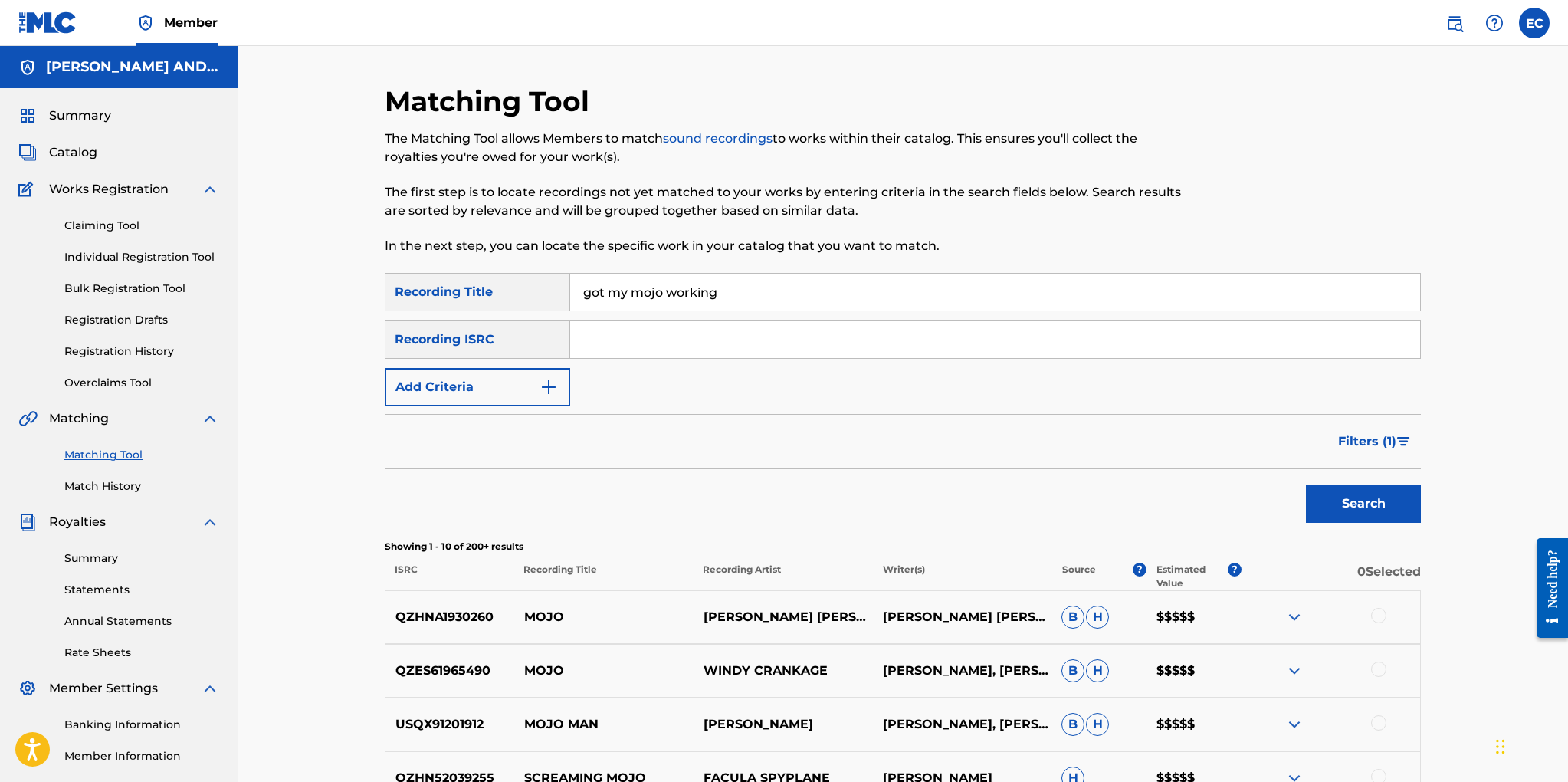
drag, startPoint x: 1365, startPoint y: 435, endPoint x: 1364, endPoint y: 426, distance: 9.1
click at [1365, 435] on span "Filters ( 1 )" at bounding box center [1368, 441] width 58 height 19
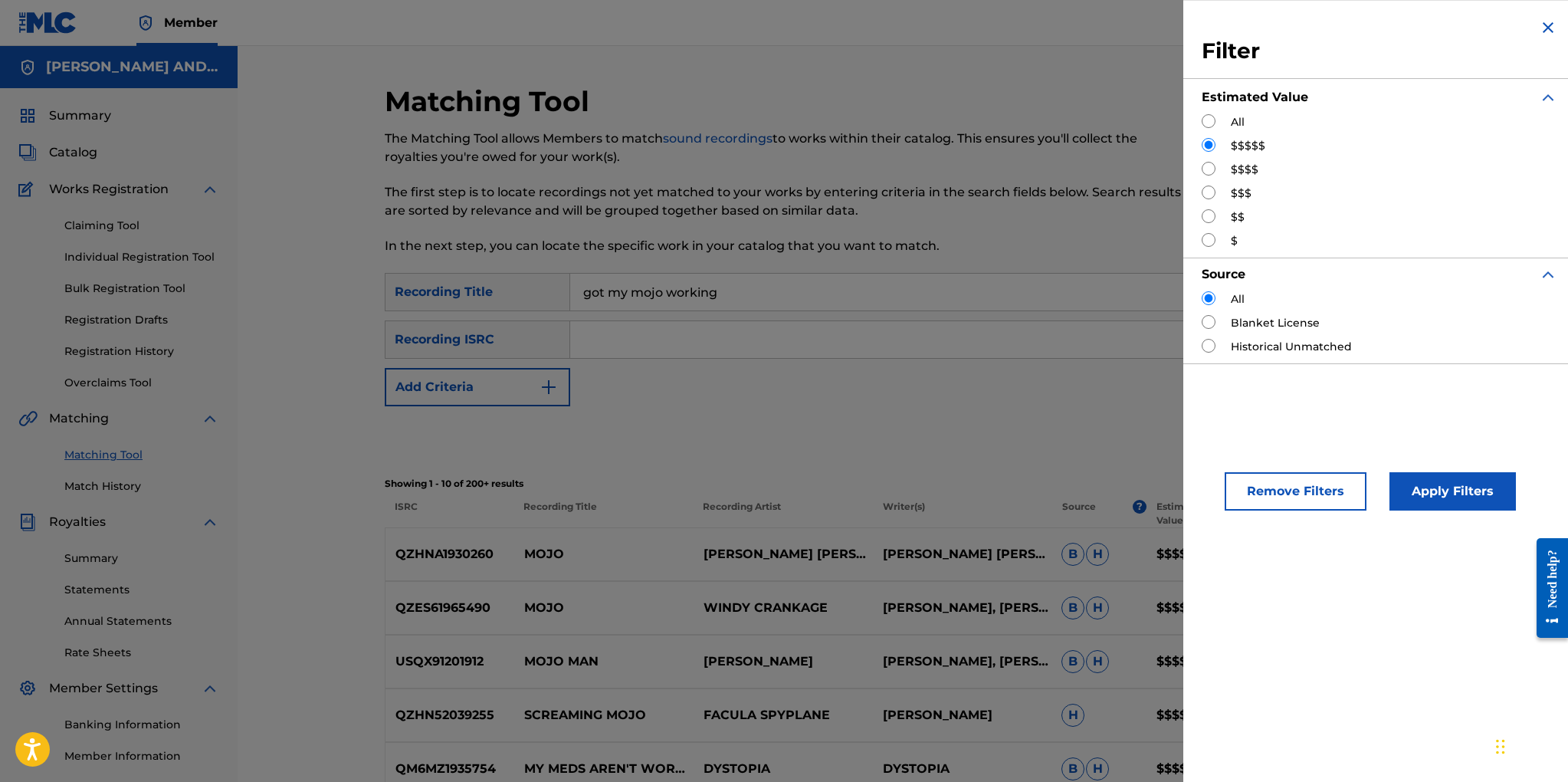
click at [1212, 166] on input "Search Form" at bounding box center [1209, 169] width 14 height 14
radio input "true"
click at [1450, 484] on button "Apply Filters" at bounding box center [1452, 491] width 126 height 38
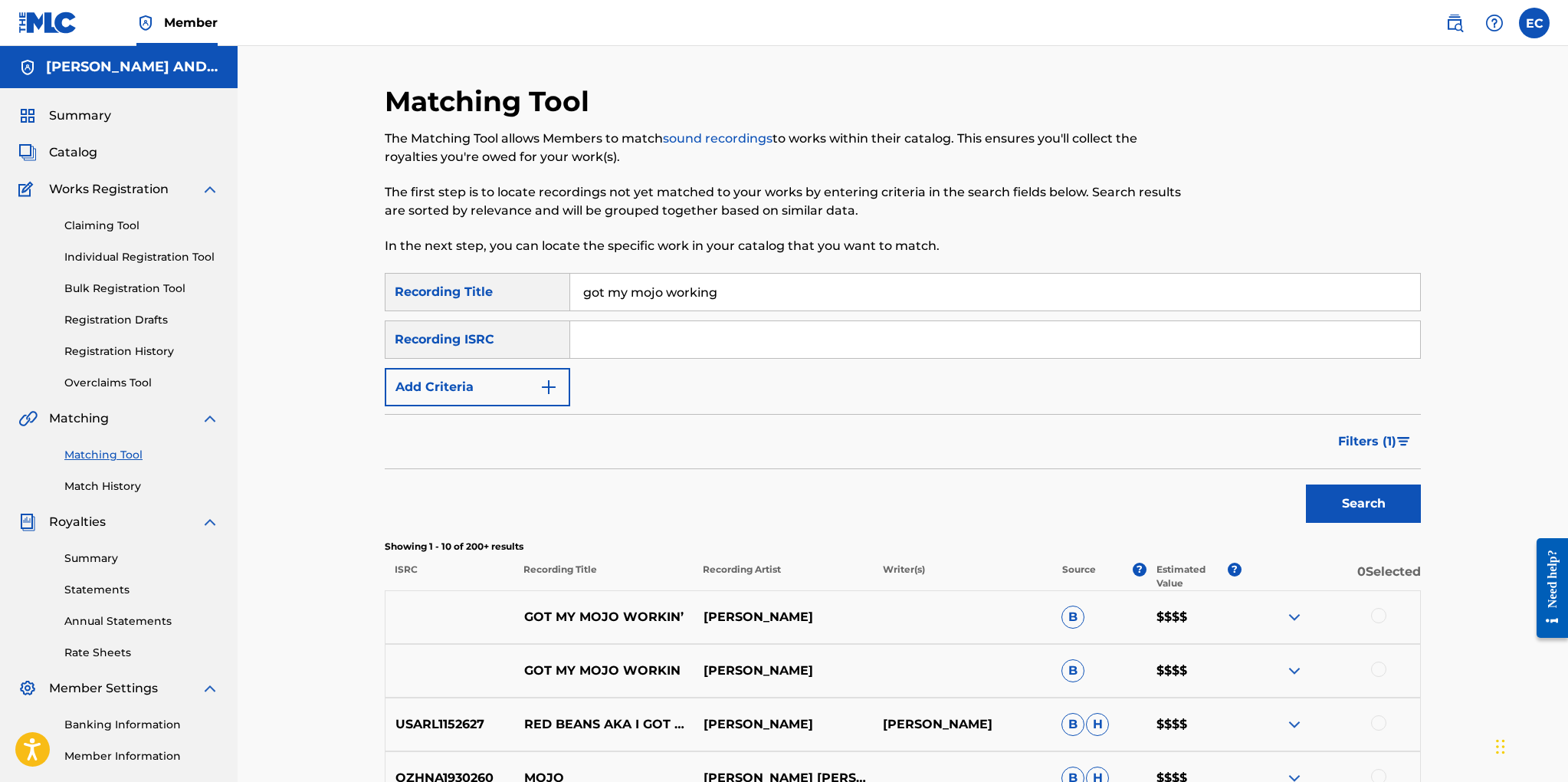
click at [1358, 436] on span "Filters ( 1 )" at bounding box center [1368, 441] width 58 height 19
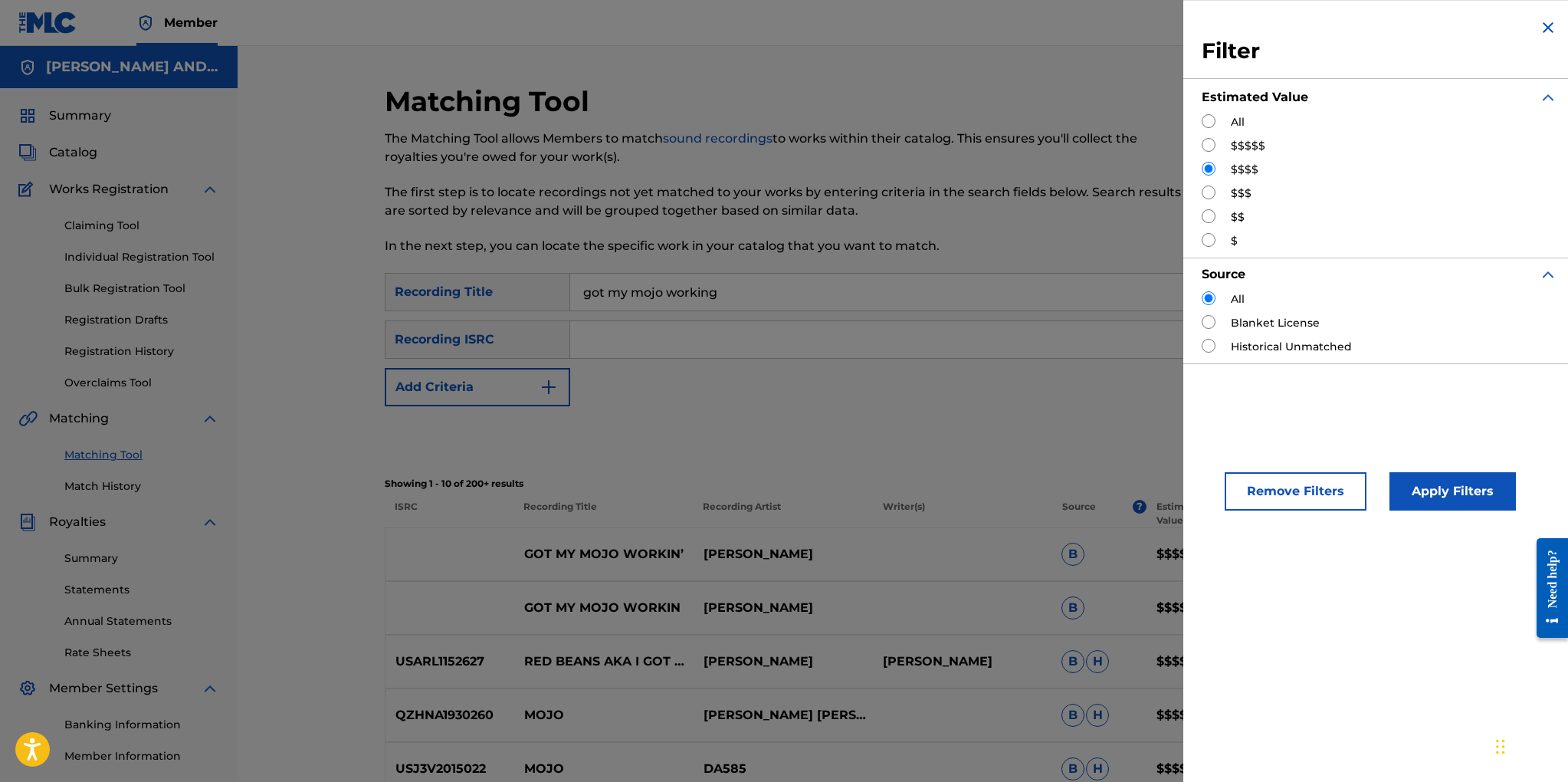
click at [1207, 190] on input "Search Form" at bounding box center [1209, 192] width 14 height 14
radio input "true"
click at [1447, 497] on button "Apply Filters" at bounding box center [1452, 491] width 126 height 38
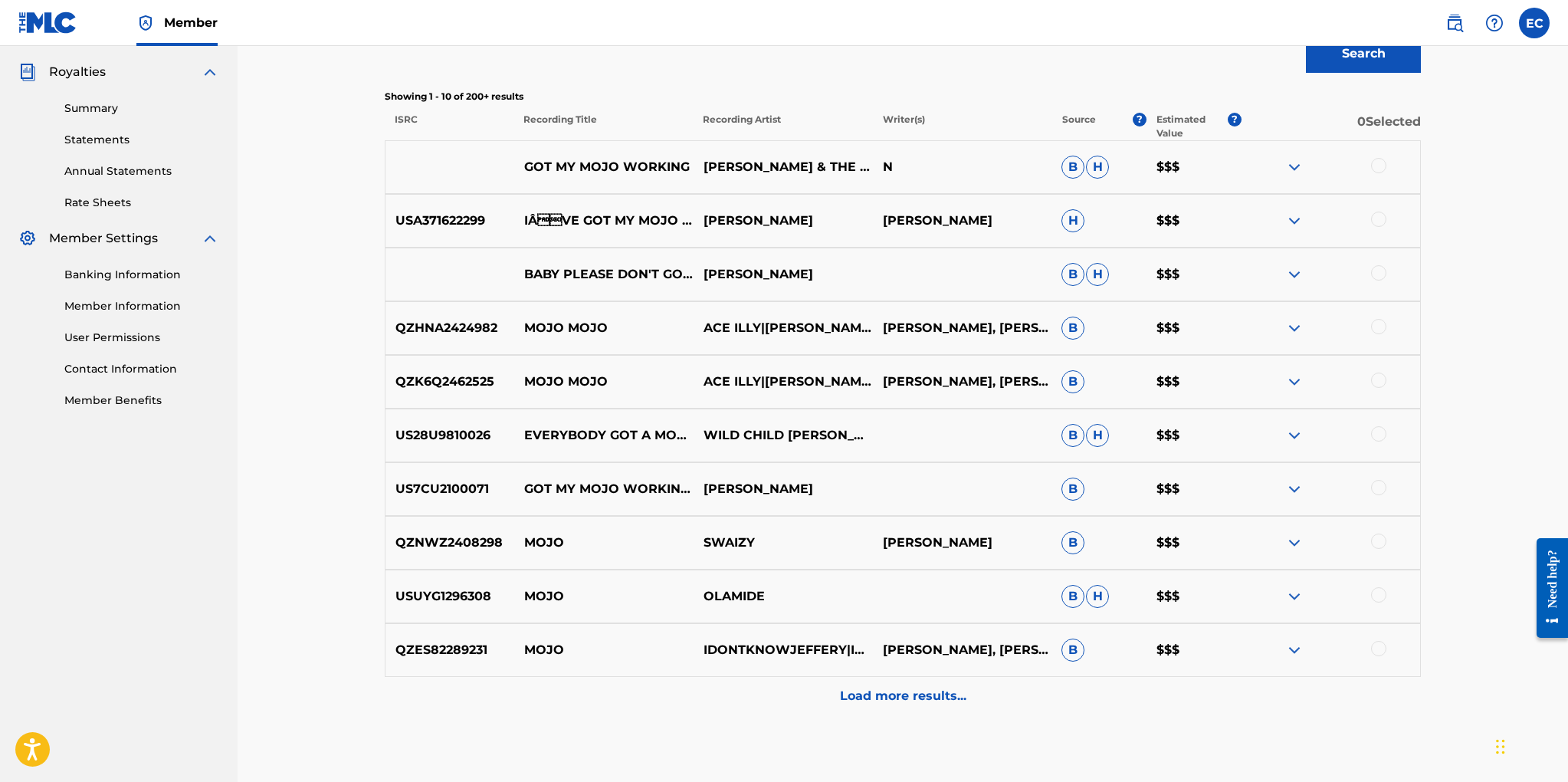
scroll to position [469, 0]
